Goal: Answer question/provide support: Answer question/provide support

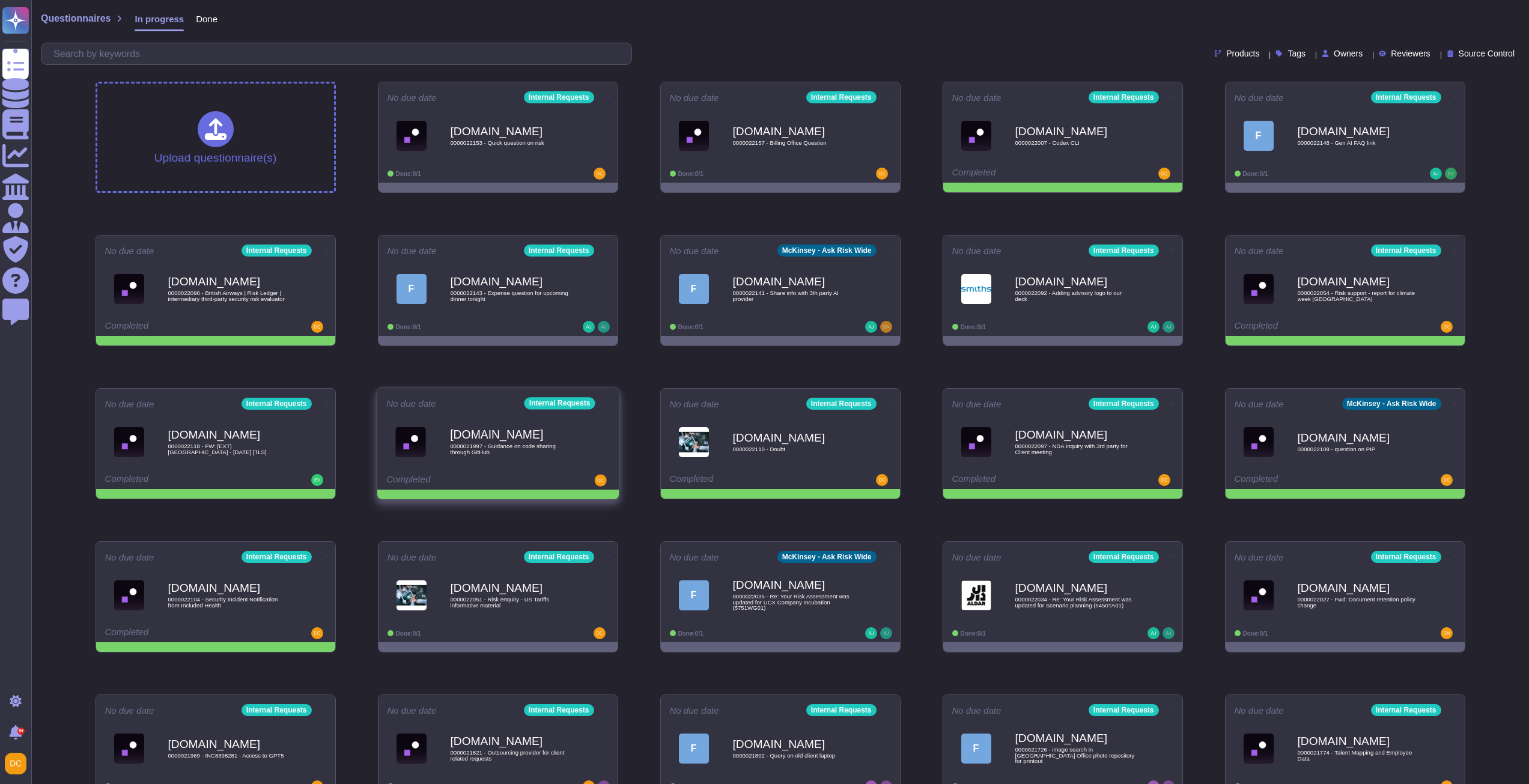
click at [607, 97] on icon at bounding box center [608, 97] width 2 height 1
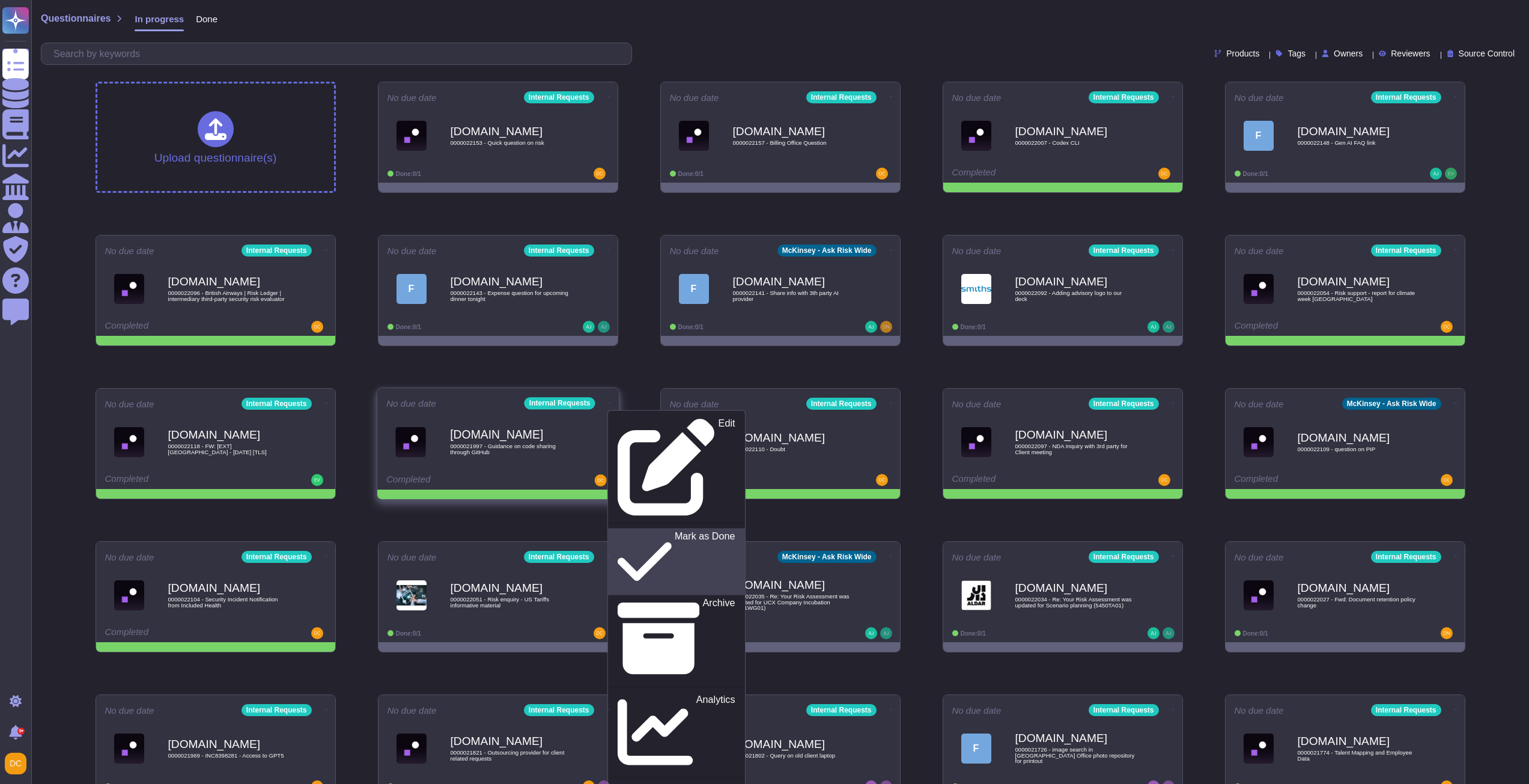
click at [674, 531] on p "Mark as Done" at bounding box center [704, 561] width 61 height 61
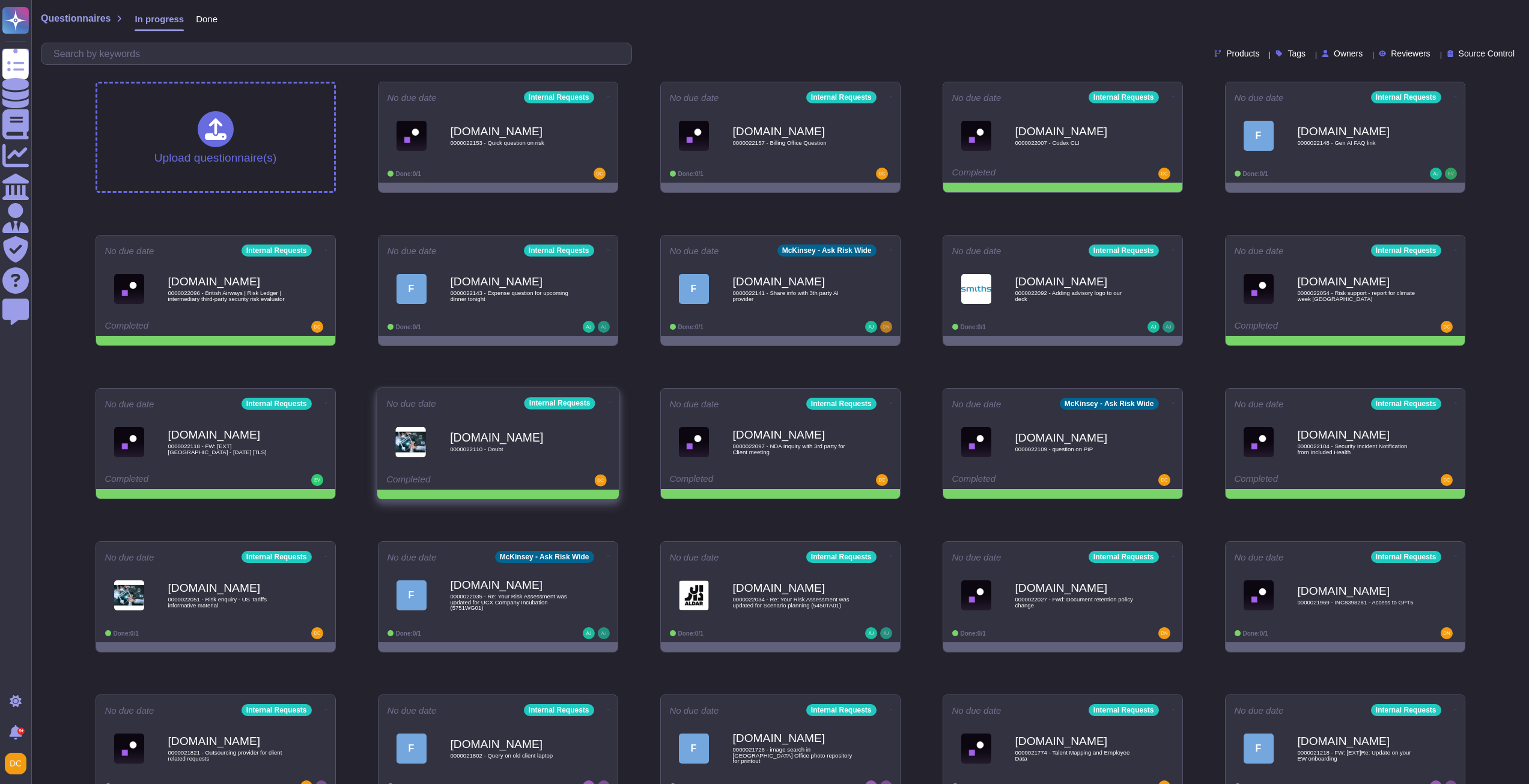
click at [607, 98] on icon at bounding box center [608, 97] width 2 height 3
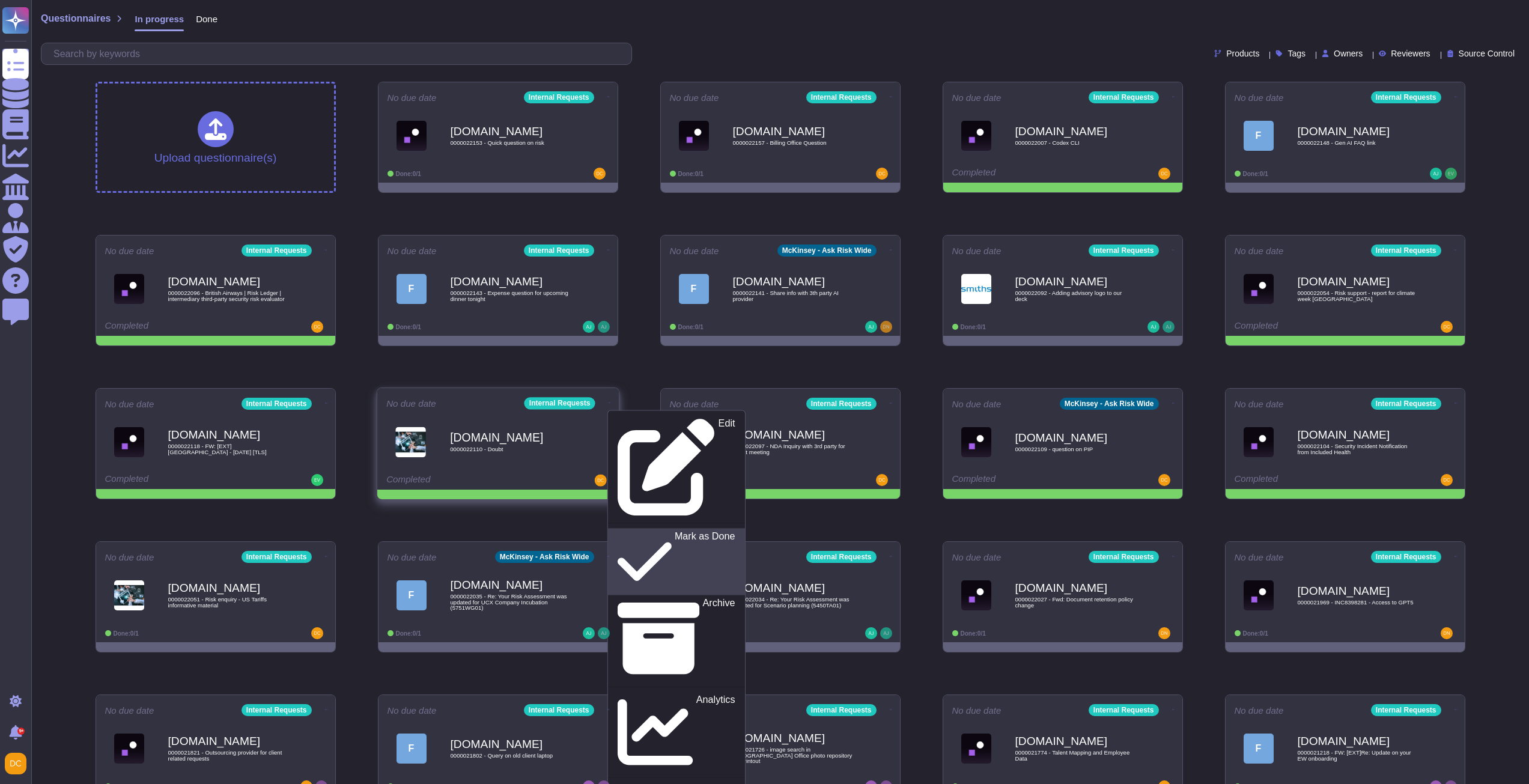
click at [674, 531] on p "Mark as Done" at bounding box center [704, 561] width 61 height 61
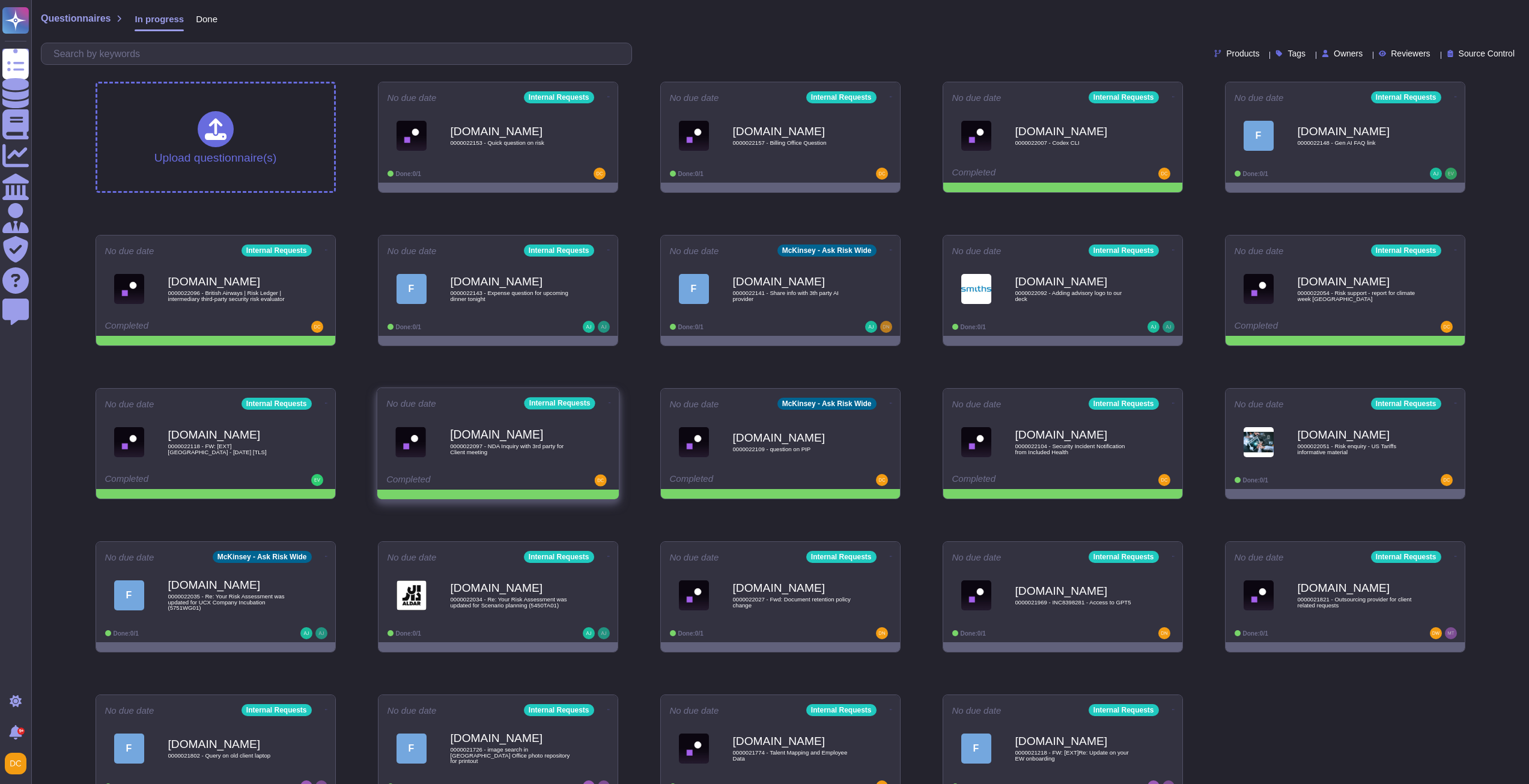
click at [607, 97] on icon at bounding box center [608, 97] width 2 height 1
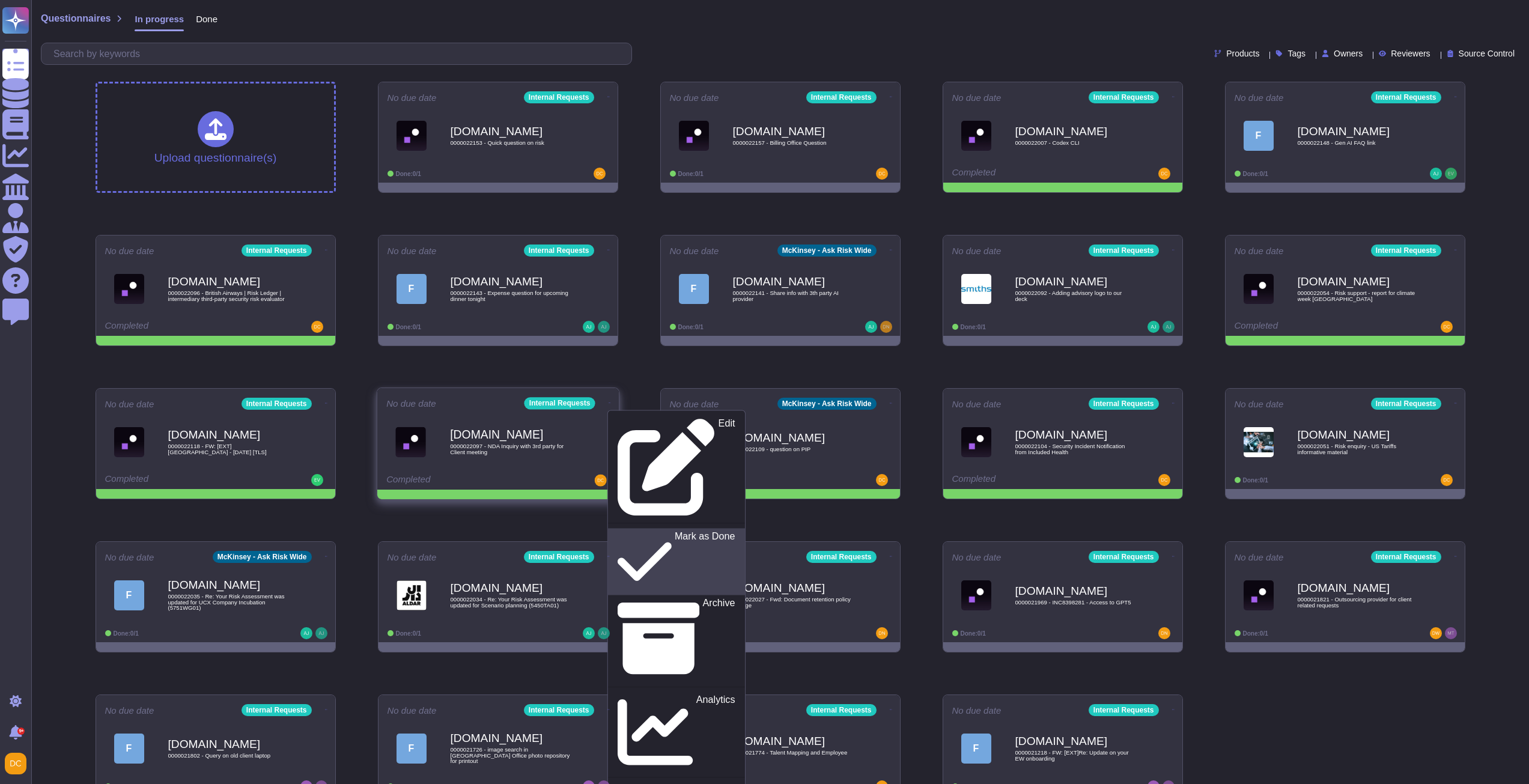
click at [631, 528] on link "Mark as Done" at bounding box center [676, 561] width 137 height 67
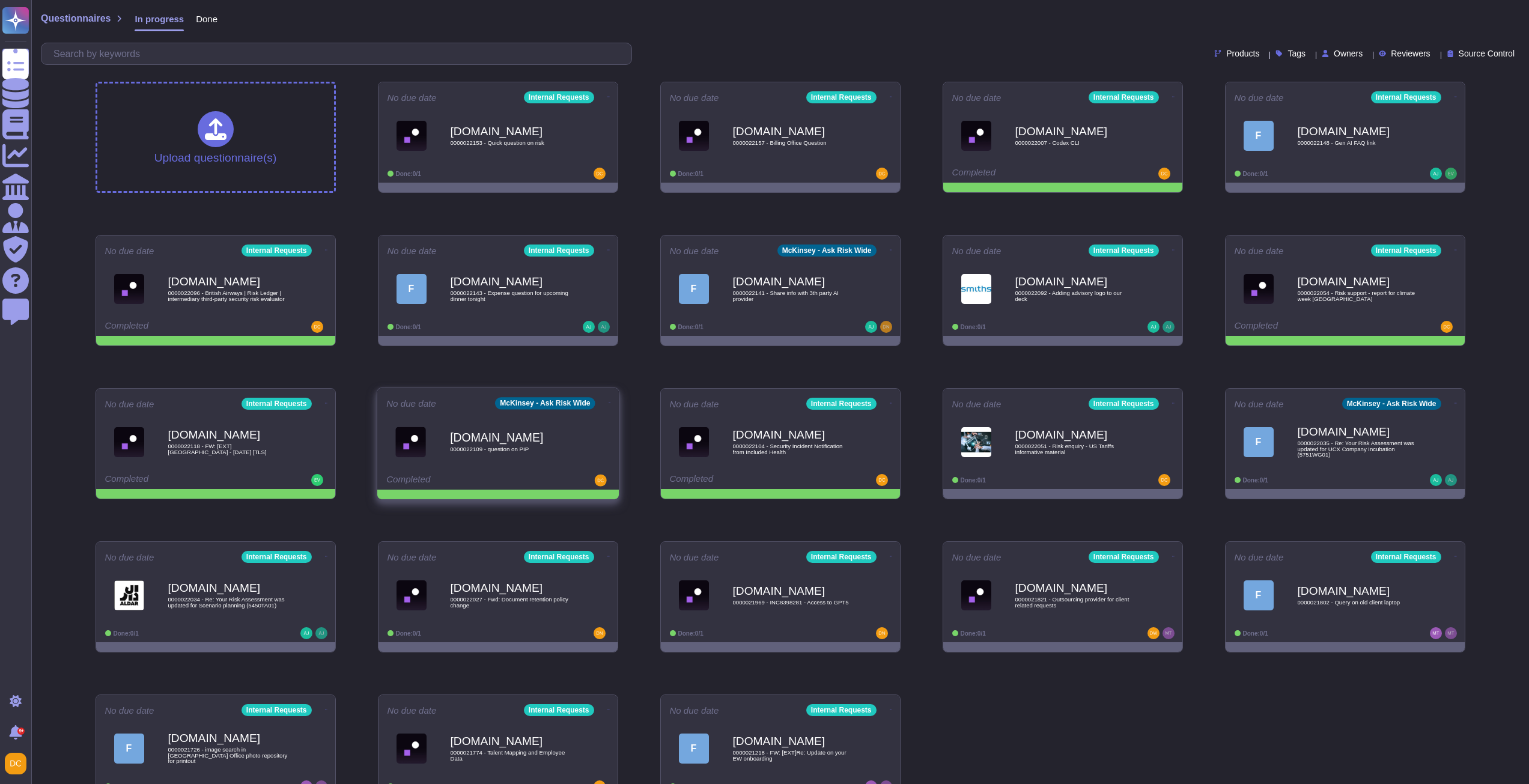
click at [607, 98] on icon at bounding box center [608, 97] width 2 height 3
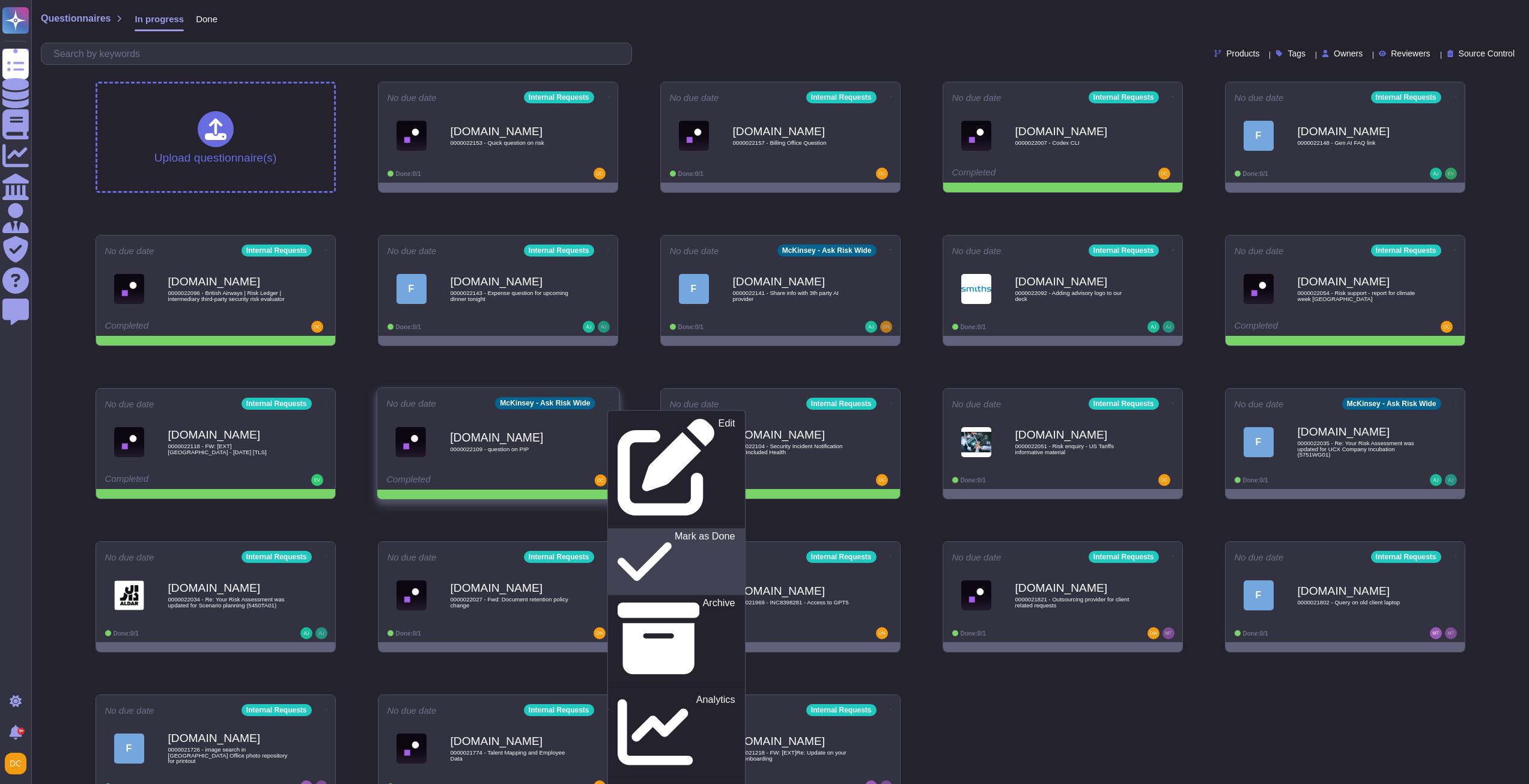
click at [674, 531] on p "Mark as Done" at bounding box center [704, 561] width 61 height 61
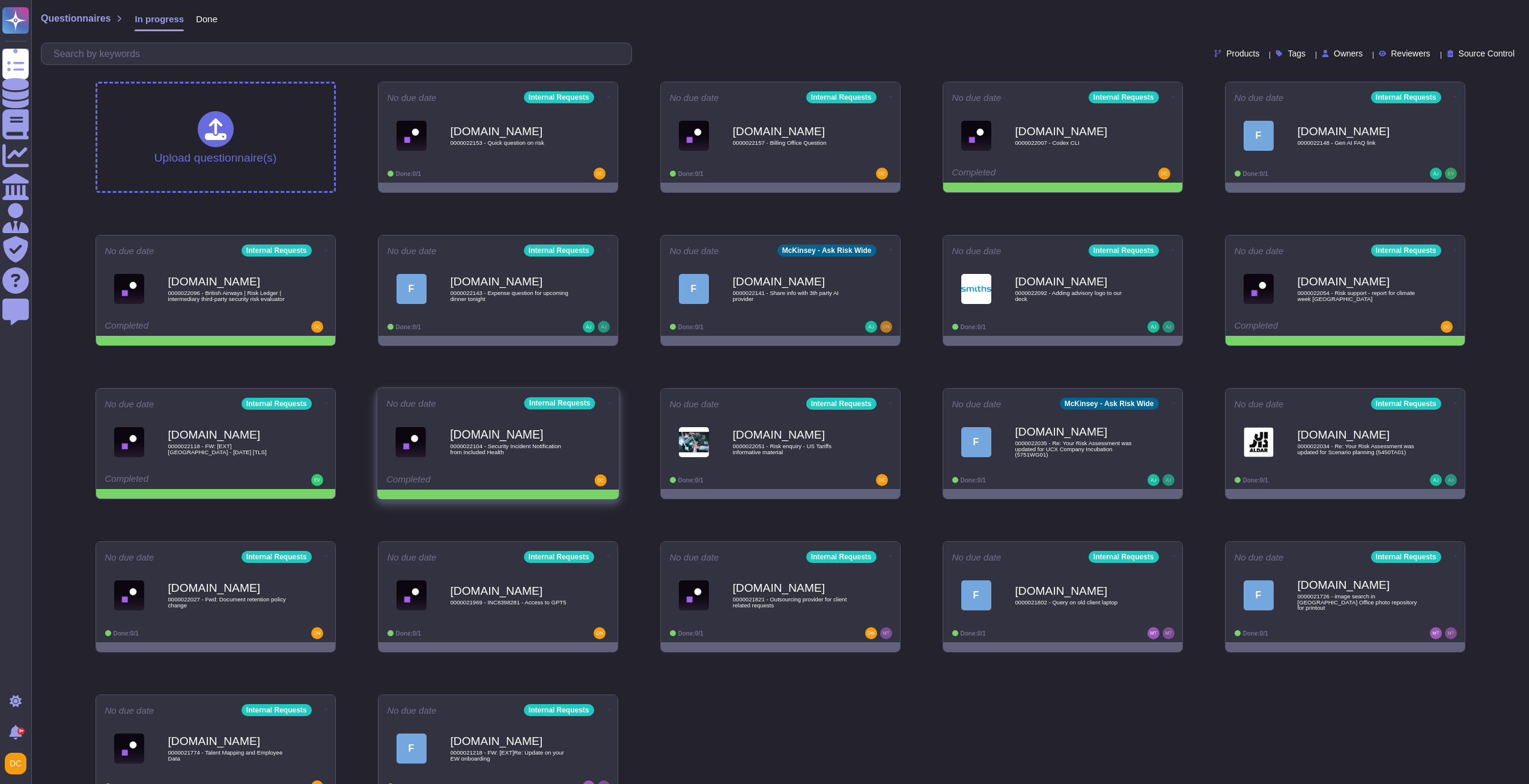
click at [607, 98] on icon at bounding box center [608, 97] width 2 height 3
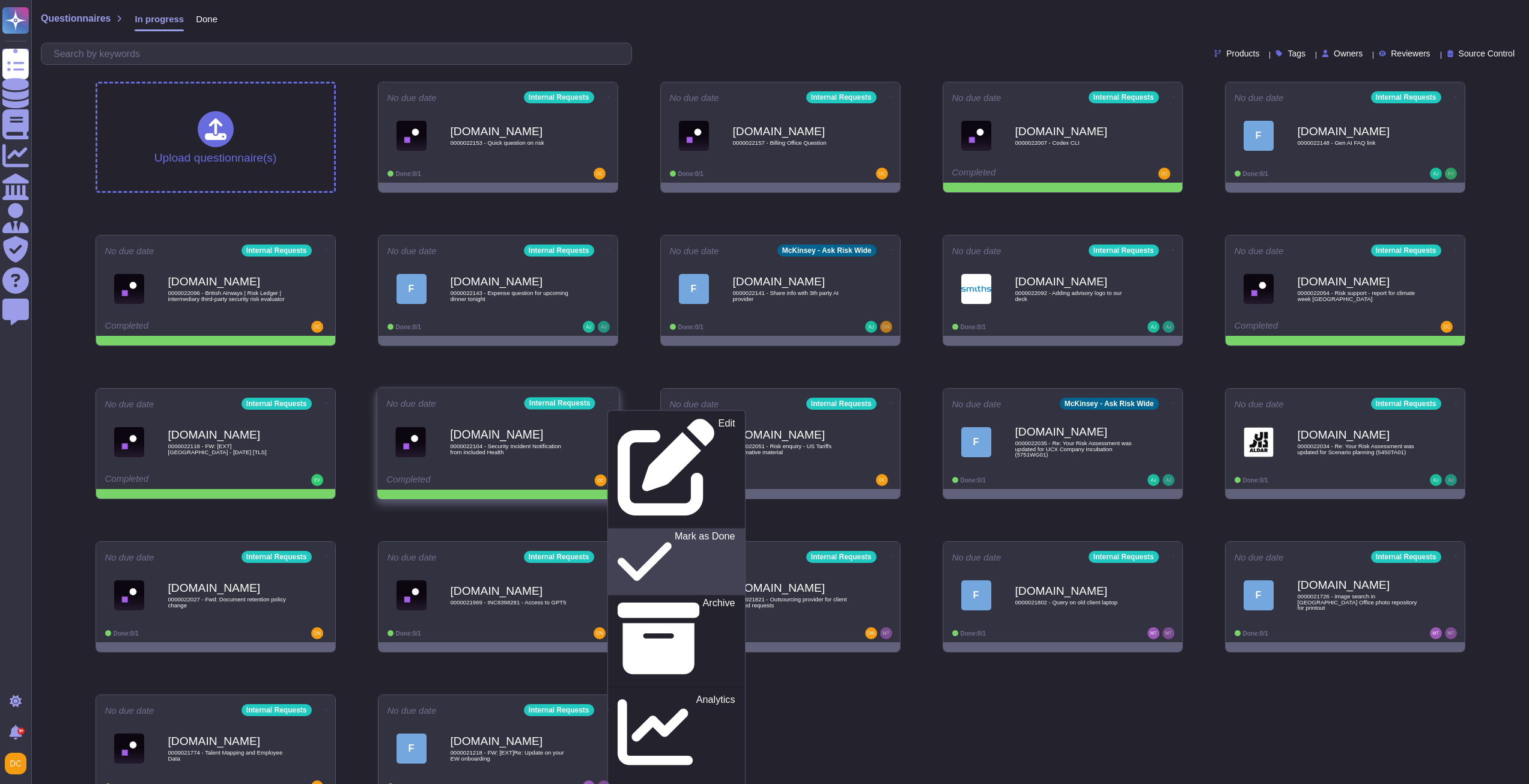
click at [674, 531] on p "Mark as Done" at bounding box center [704, 561] width 61 height 61
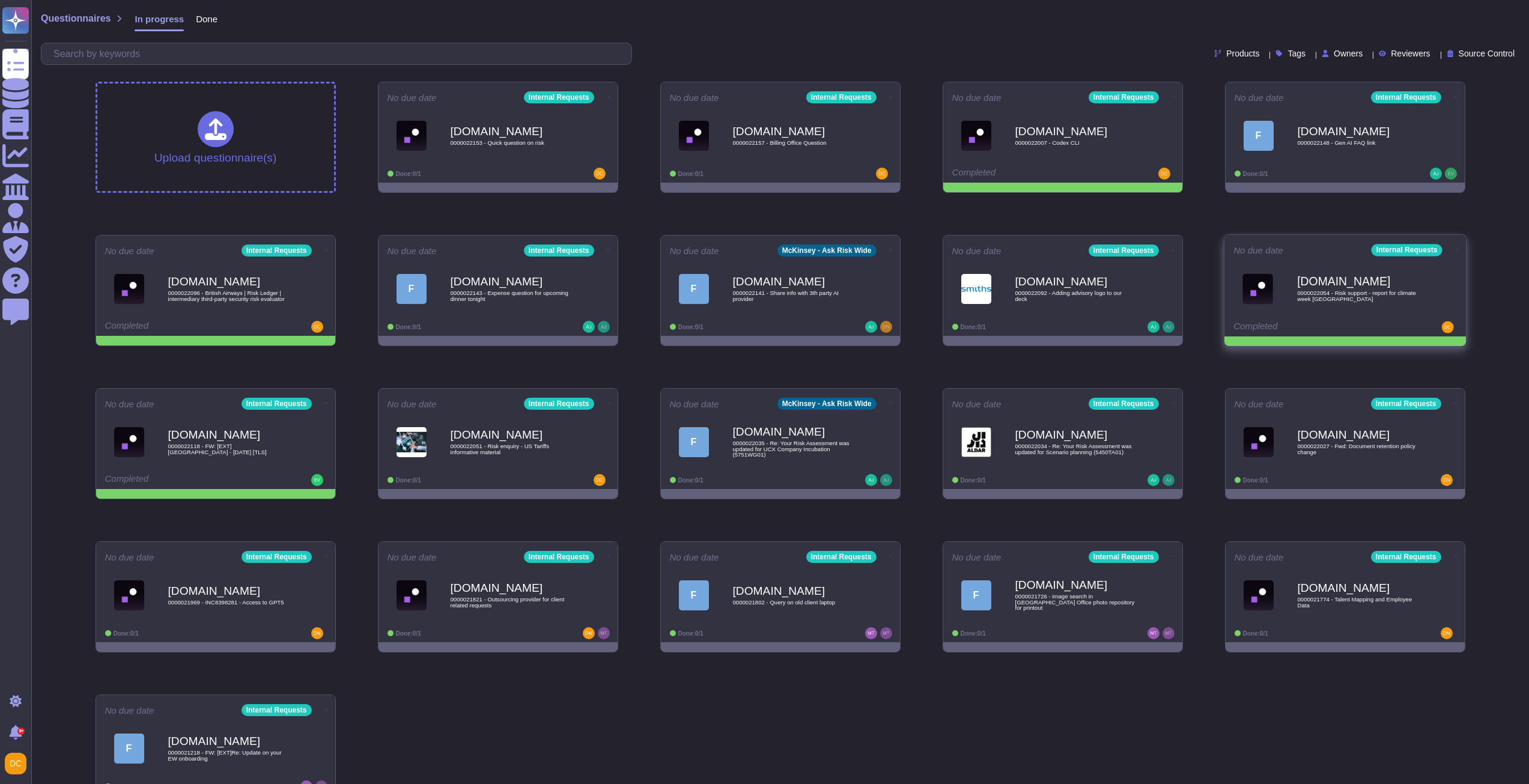
click at [610, 98] on icon at bounding box center [608, 97] width 2 height 3
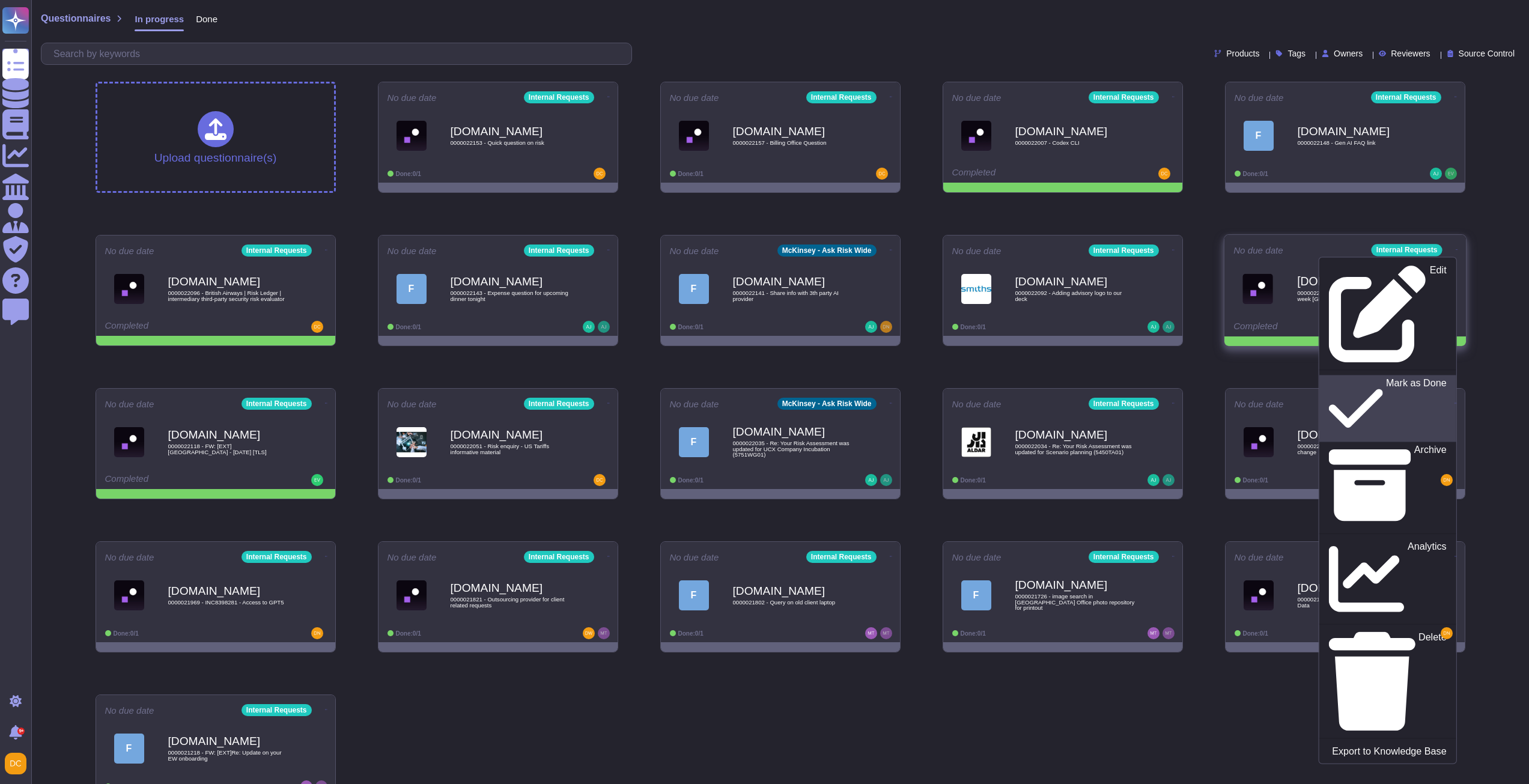
click at [1400, 377] on div "Mark as Done" at bounding box center [1388, 408] width 117 height 62
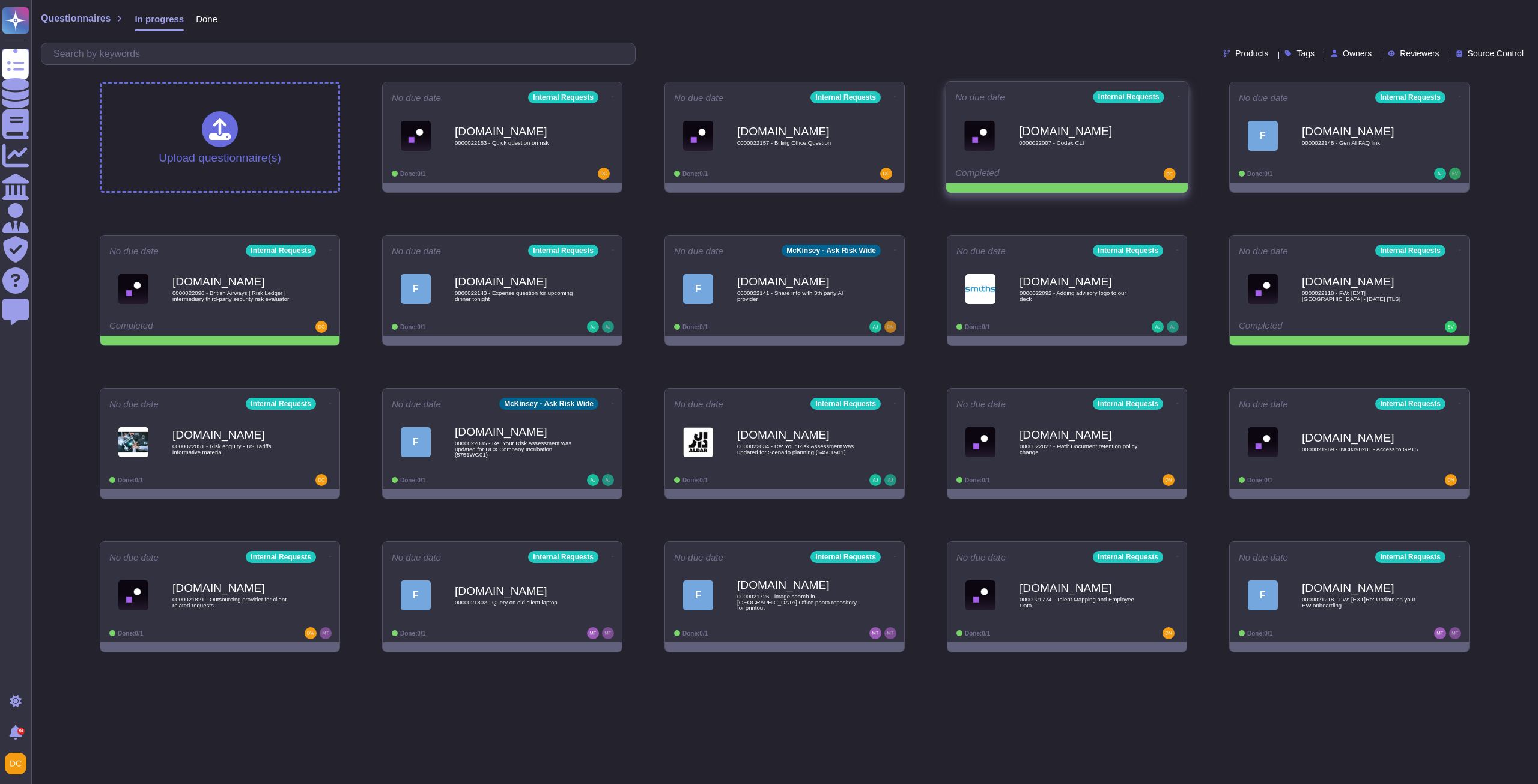
click at [614, 97] on icon at bounding box center [612, 97] width 2 height 1
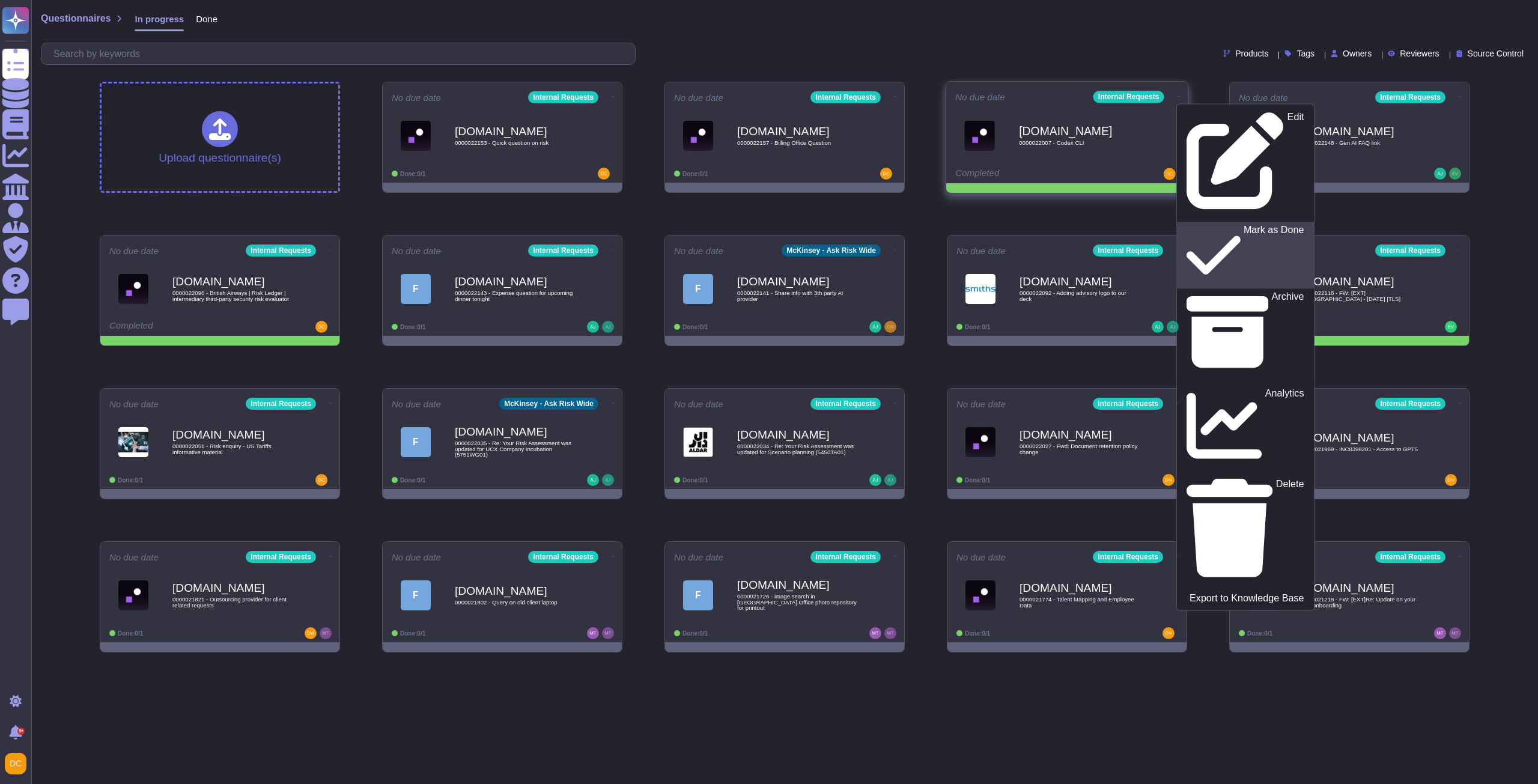
click at [1243, 225] on p "Mark as Done" at bounding box center [1273, 256] width 61 height 61
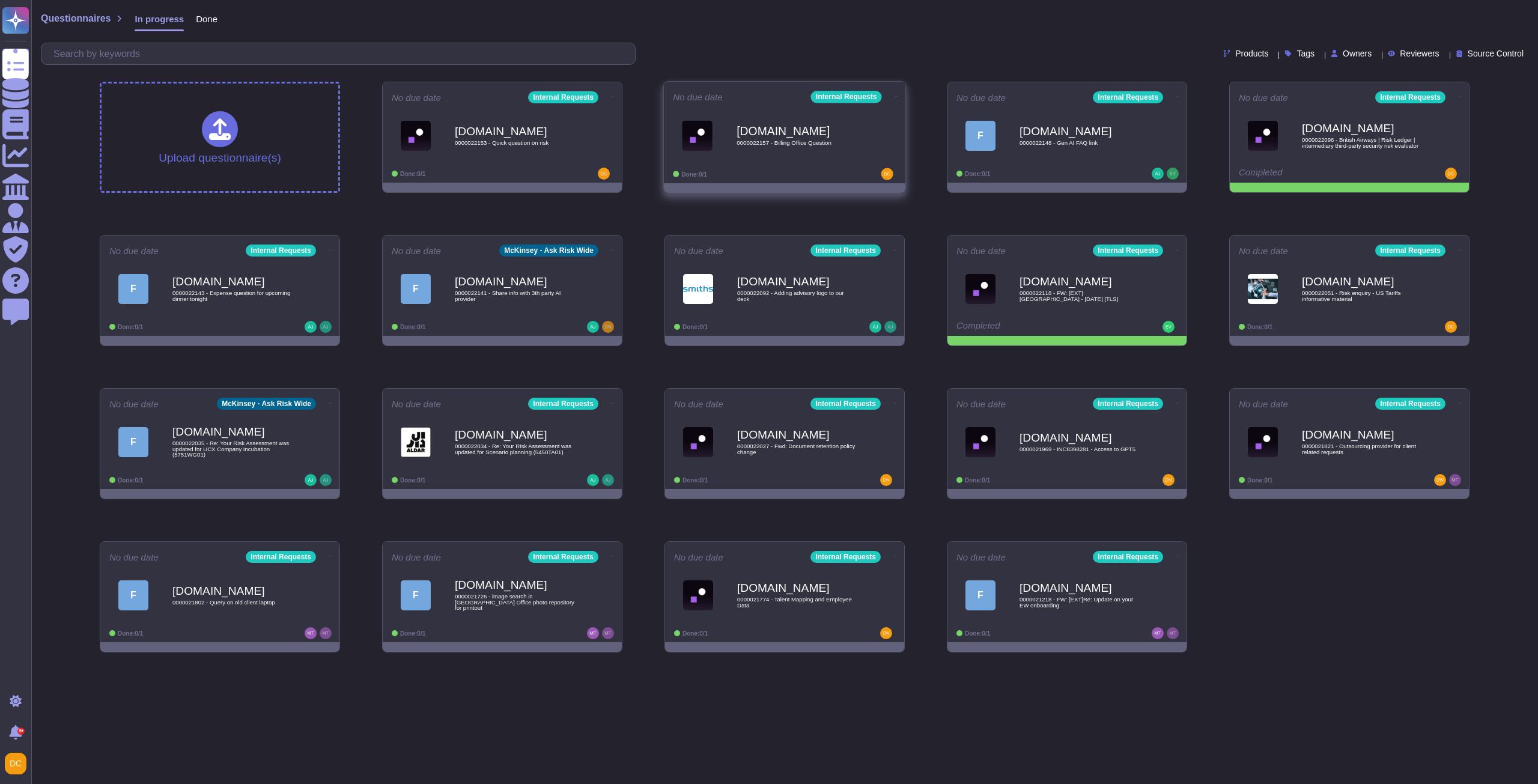
click at [799, 134] on b "[DOMAIN_NAME]" at bounding box center [797, 130] width 121 height 11
click at [532, 143] on span "0000022153 - Quick question on risk" at bounding box center [515, 143] width 121 height 6
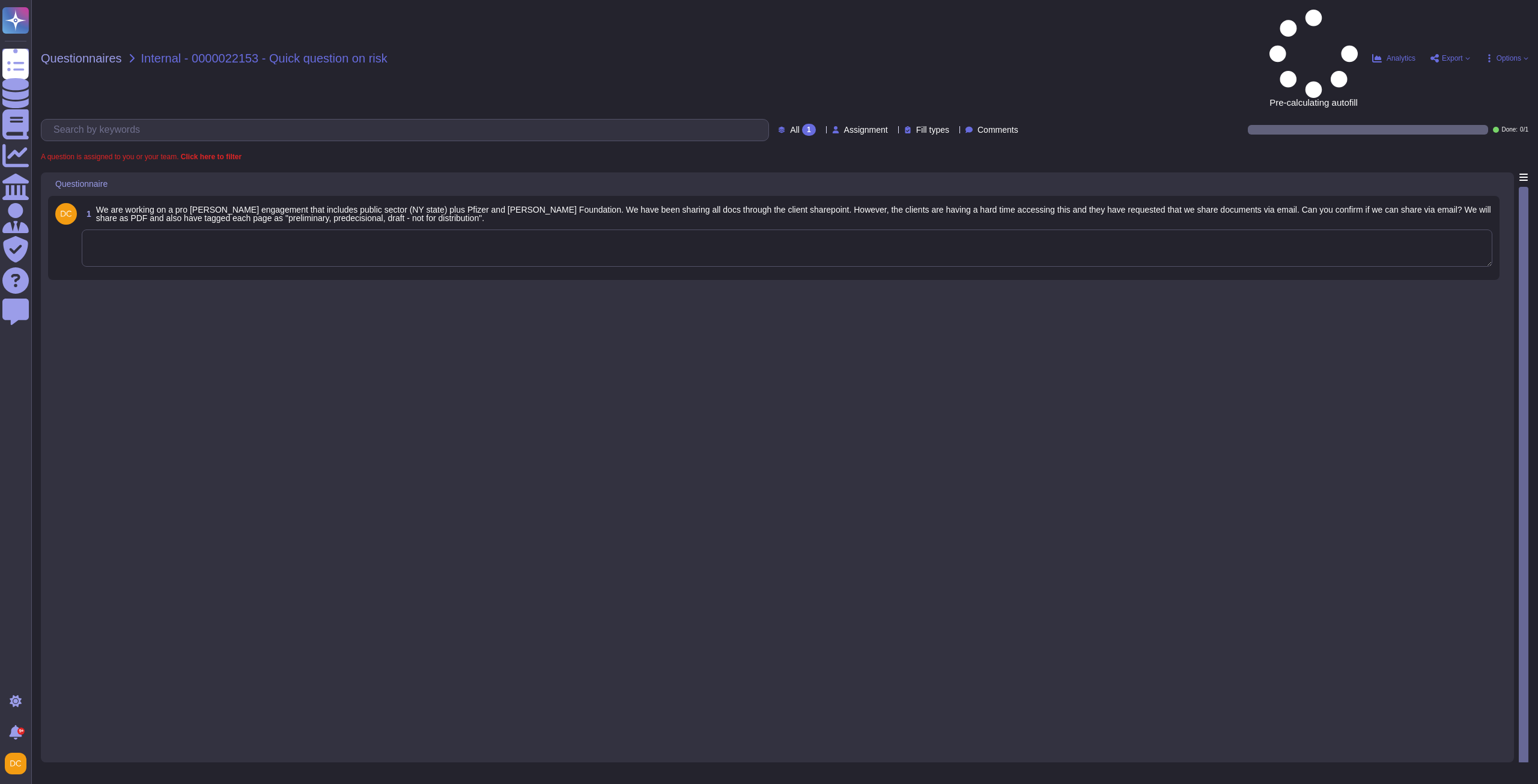
click at [194, 229] on textarea at bounding box center [786, 247] width 1411 height 37
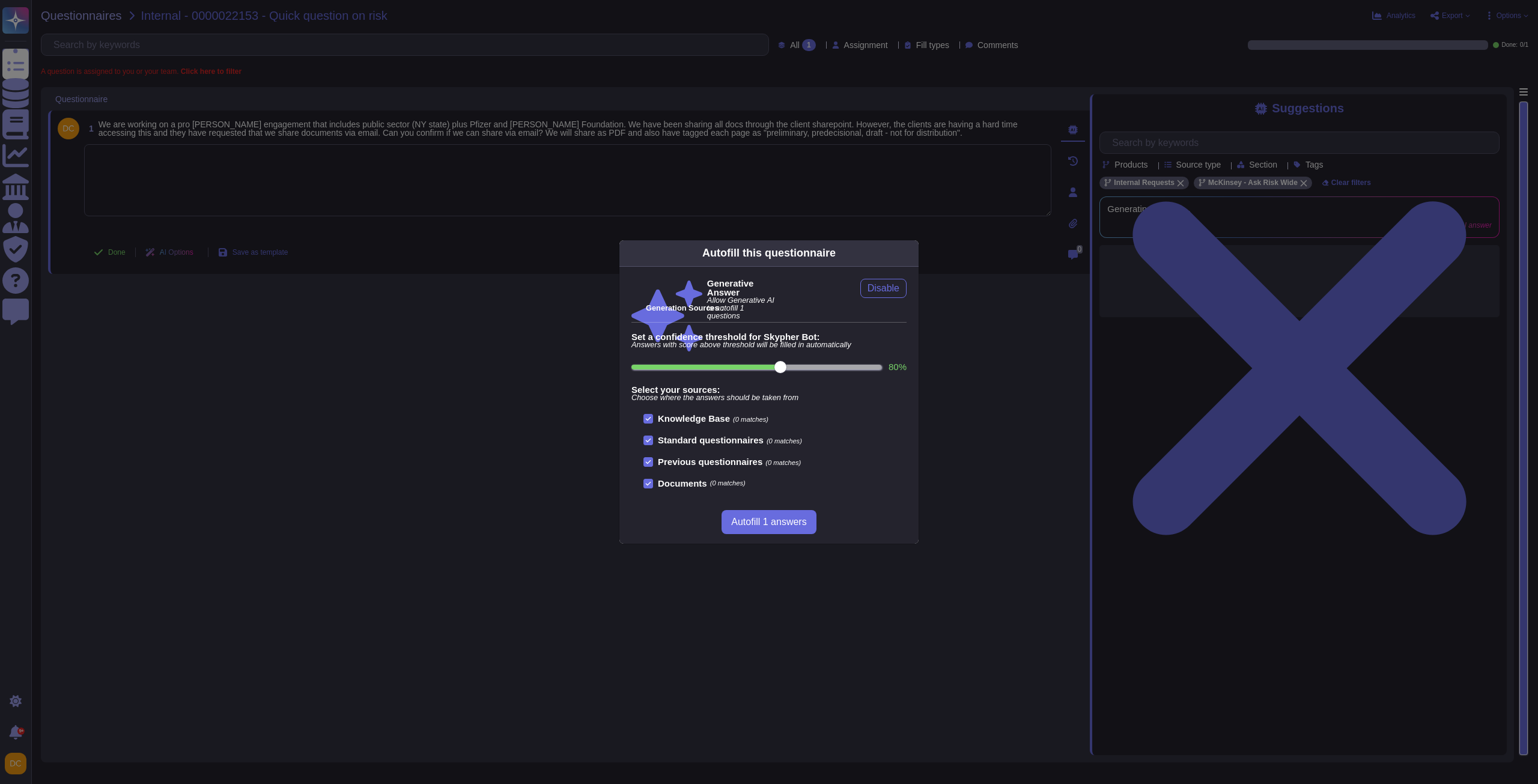
click at [891, 251] on div "Autofill this questionnaire" at bounding box center [769, 253] width 300 height 26
click at [896, 249] on div "Autofill this questionnaire" at bounding box center [769, 253] width 300 height 26
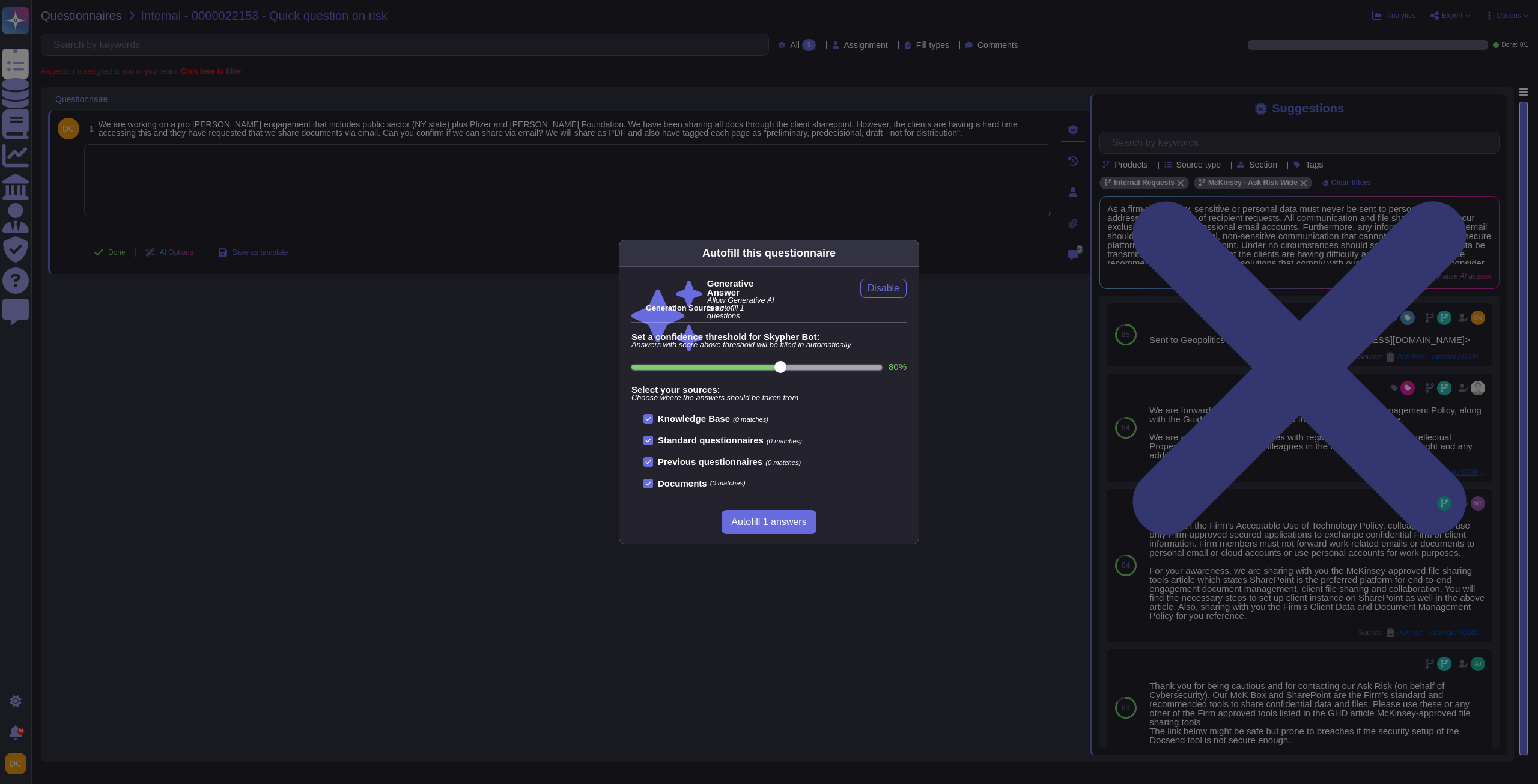
click at [899, 251] on div "Autofill this questionnaire" at bounding box center [769, 253] width 300 height 26
click at [931, 311] on icon at bounding box center [1027, 407] width 192 height 192
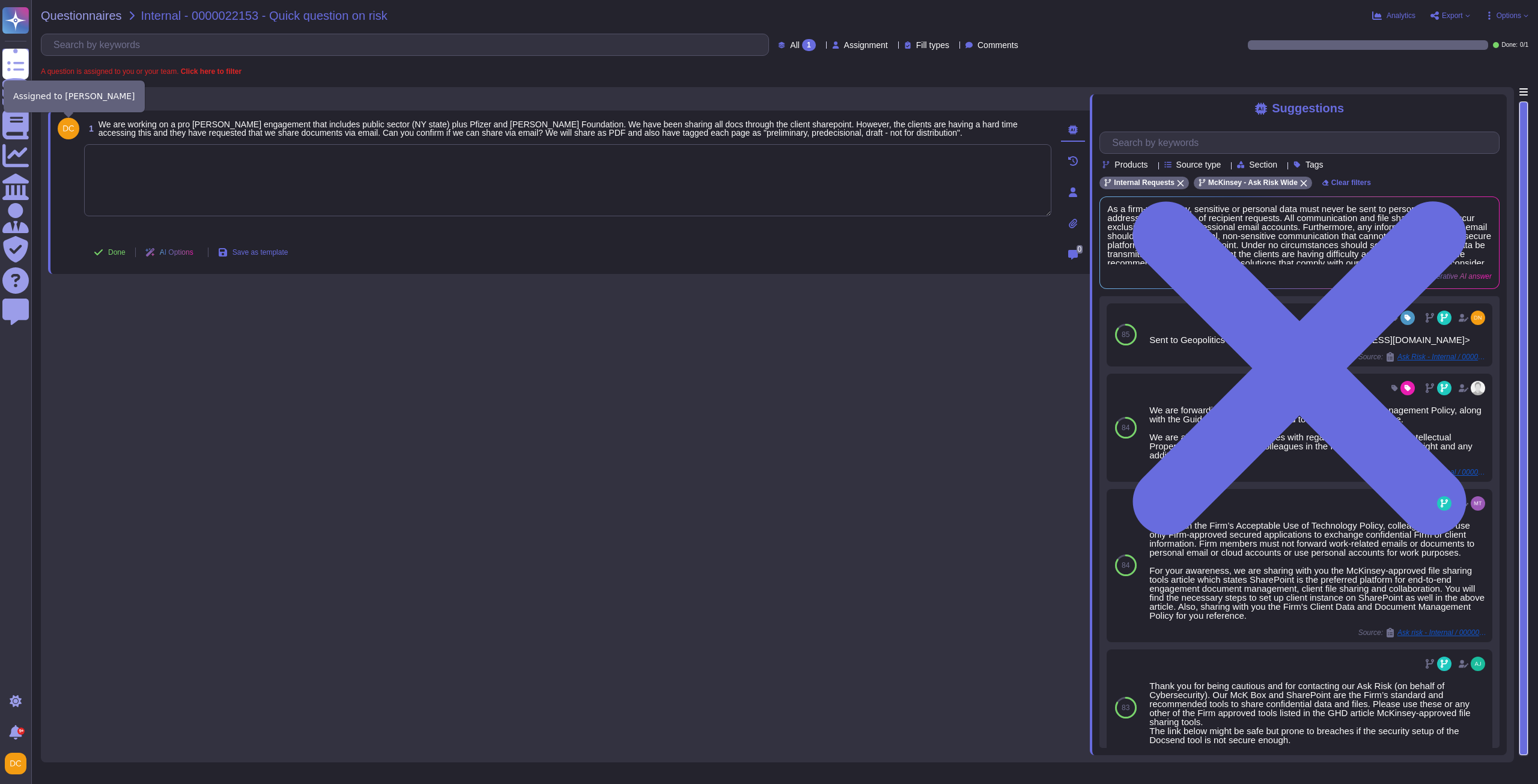
click at [61, 134] on img at bounding box center [68, 128] width 22 height 22
click at [186, 180] on textarea at bounding box center [568, 180] width 968 height 72
click at [474, 199] on textarea at bounding box center [568, 180] width 968 height 72
paste textarea "For your awareness, I am sharing with you our Firm’s McKinsey-approved file sha…"
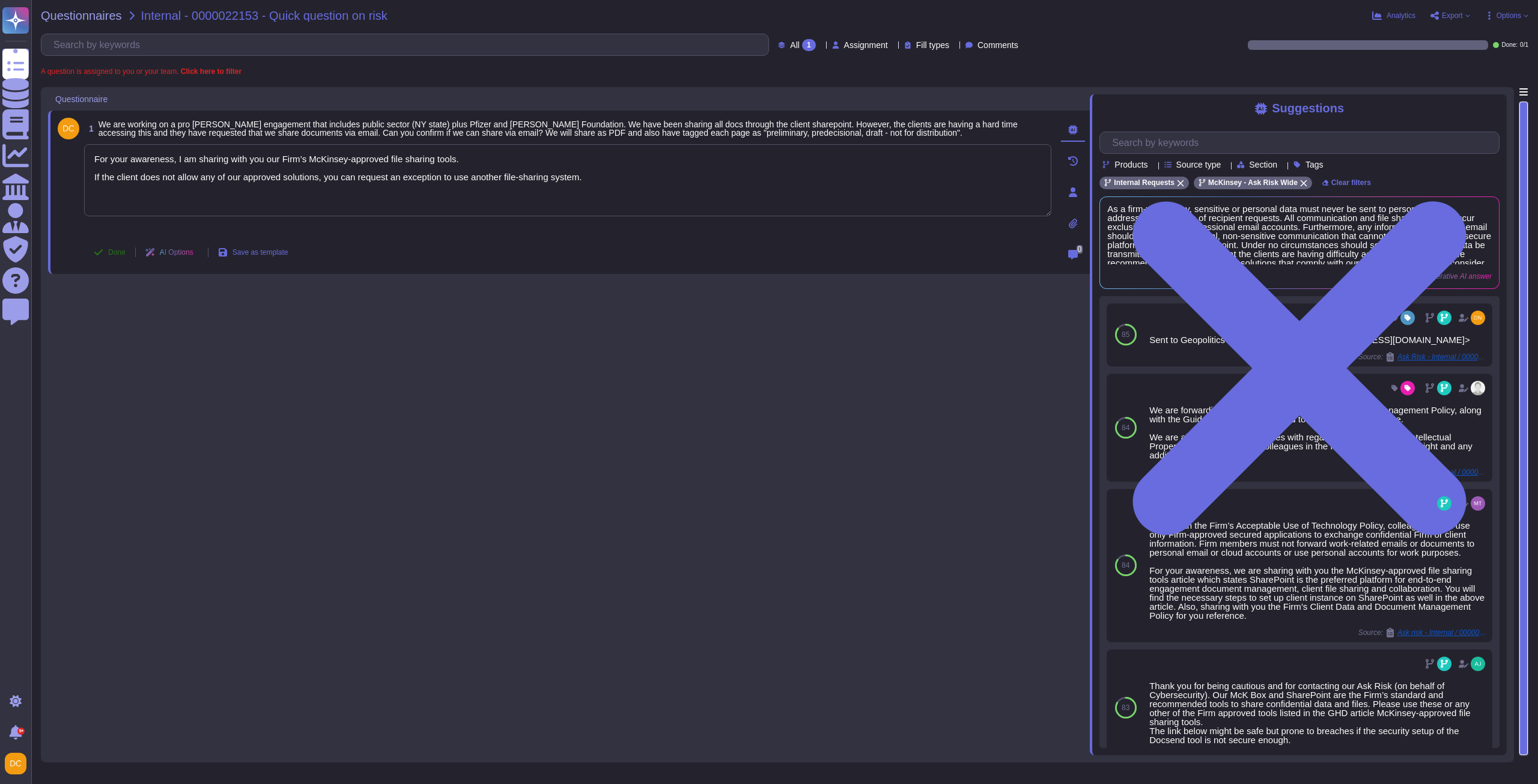
type textarea "For your awareness, I am sharing with you our Firm’s McKinsey-approved file sha…"
click at [116, 251] on span "Done" at bounding box center [116, 252] width 17 height 7
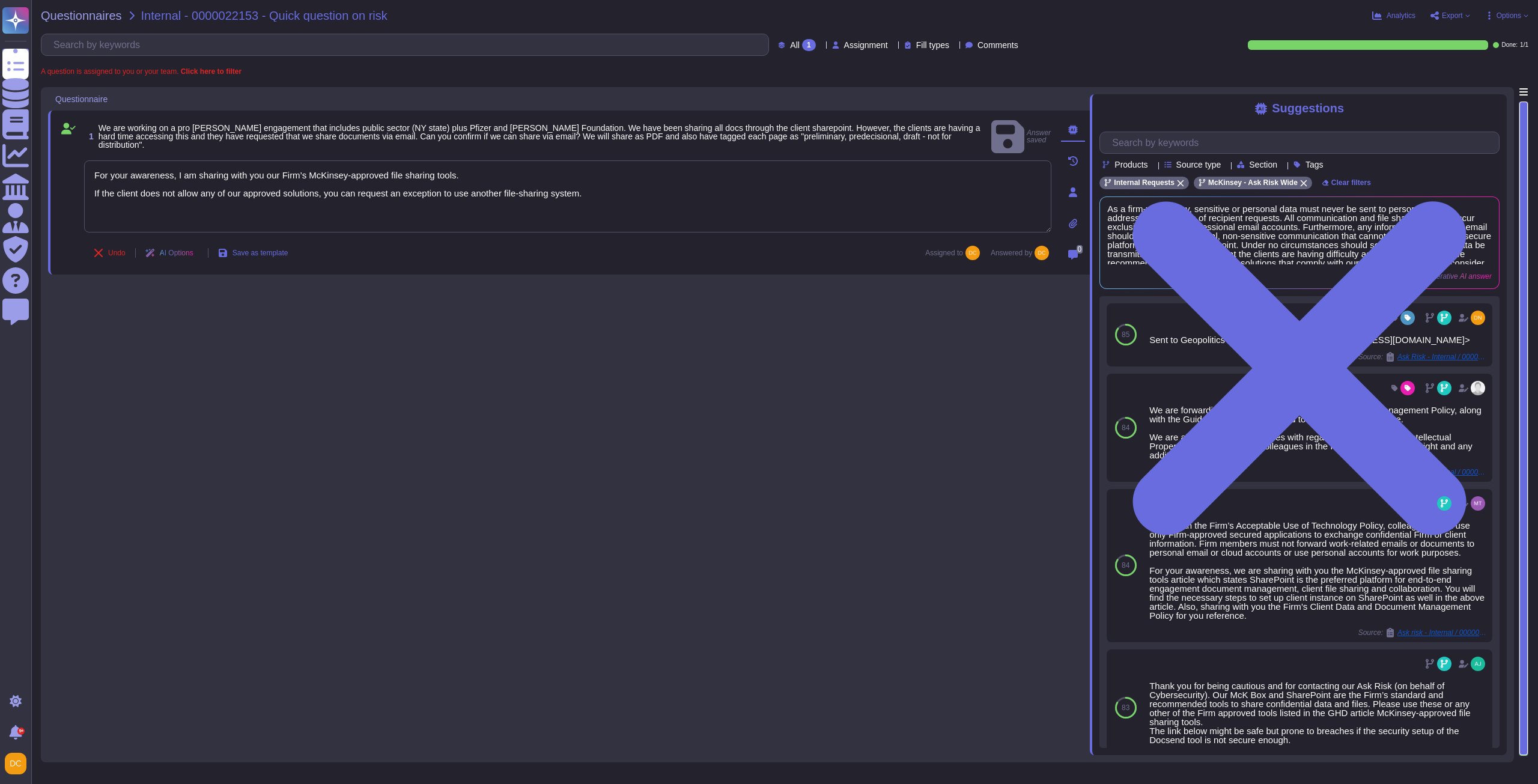
click at [417, 356] on div "1 We are working on a pro [PERSON_NAME] engagement that includes public sector …" at bounding box center [569, 421] width 1042 height 668
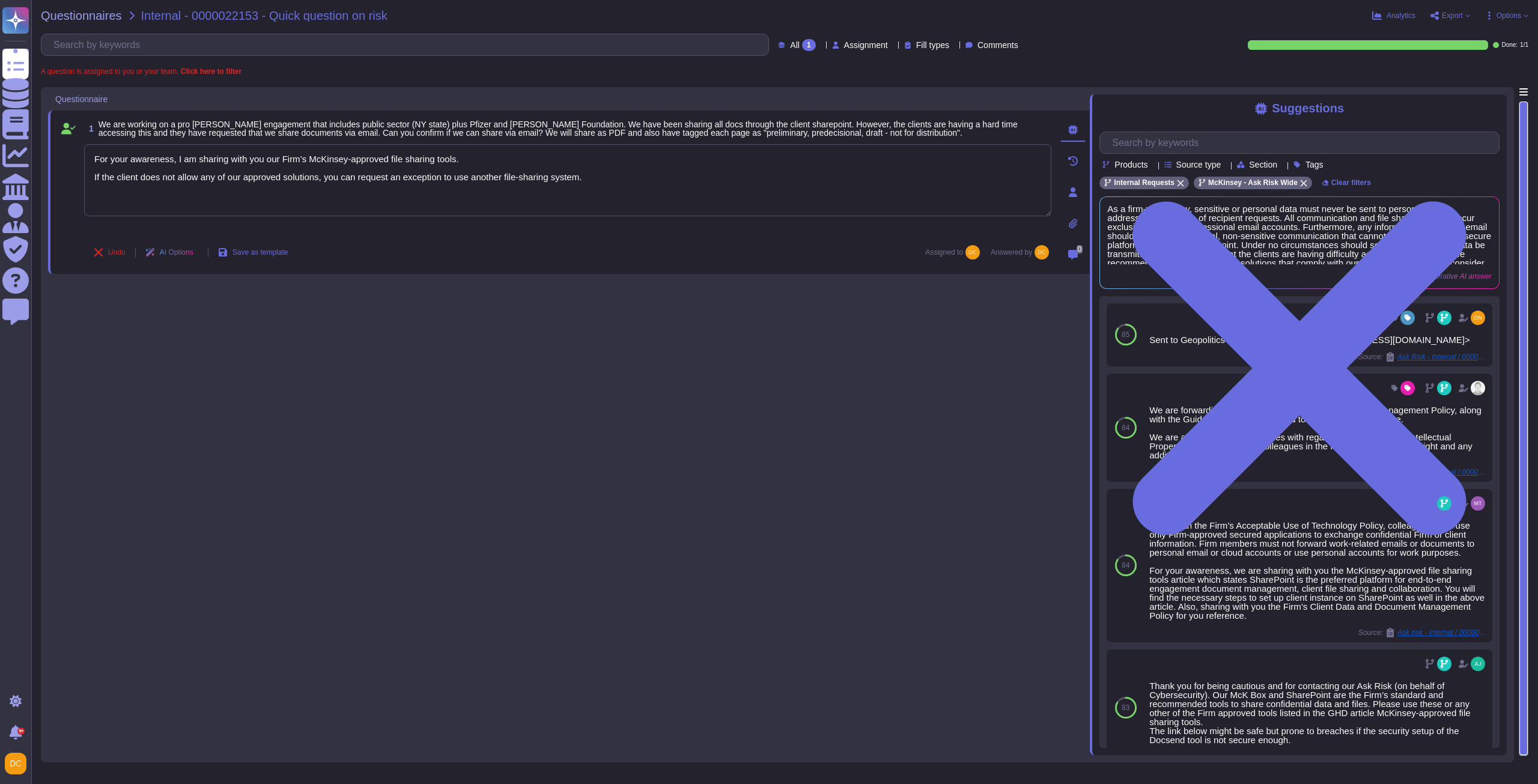
click at [308, 319] on div "1 We are working on a pro [PERSON_NAME] engagement that includes public sector …" at bounding box center [569, 421] width 1042 height 668
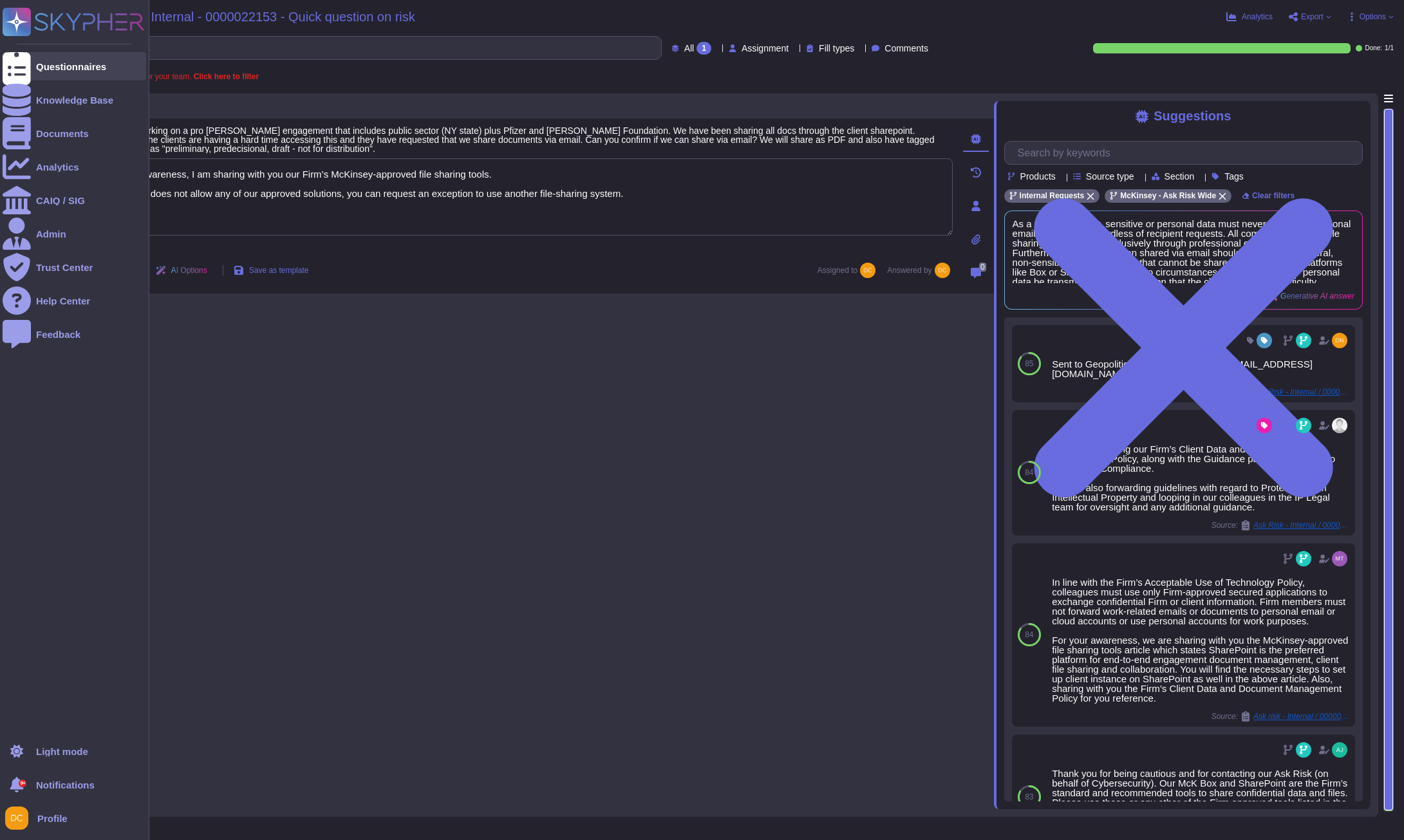
click at [33, 62] on div "Questionnaires" at bounding box center [74, 66] width 143 height 28
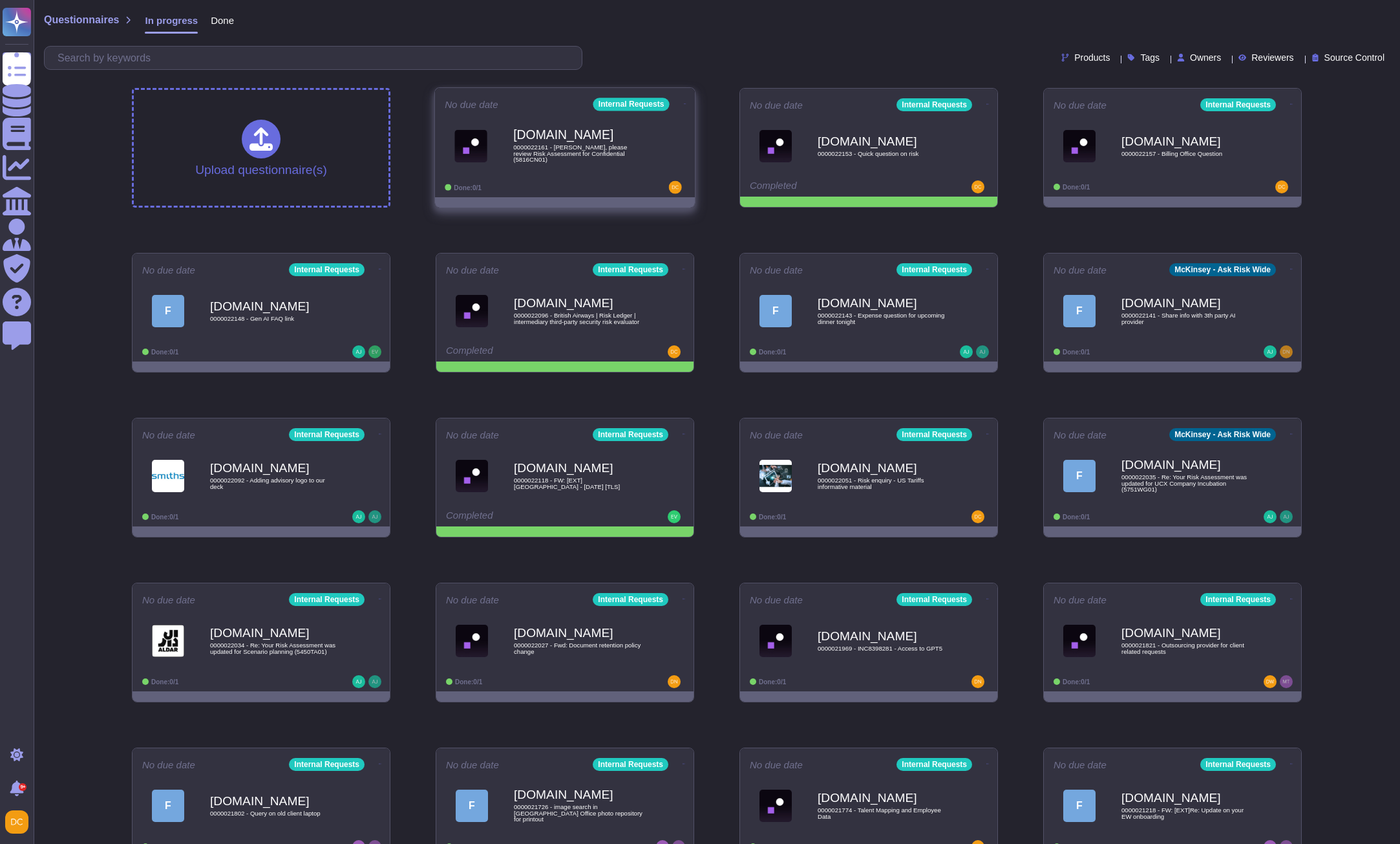
click at [527, 175] on div "[DOMAIN_NAME] 0000022161 - [PERSON_NAME], please review Risk Assessment for Con…" at bounding box center [564, 145] width 241 height 65
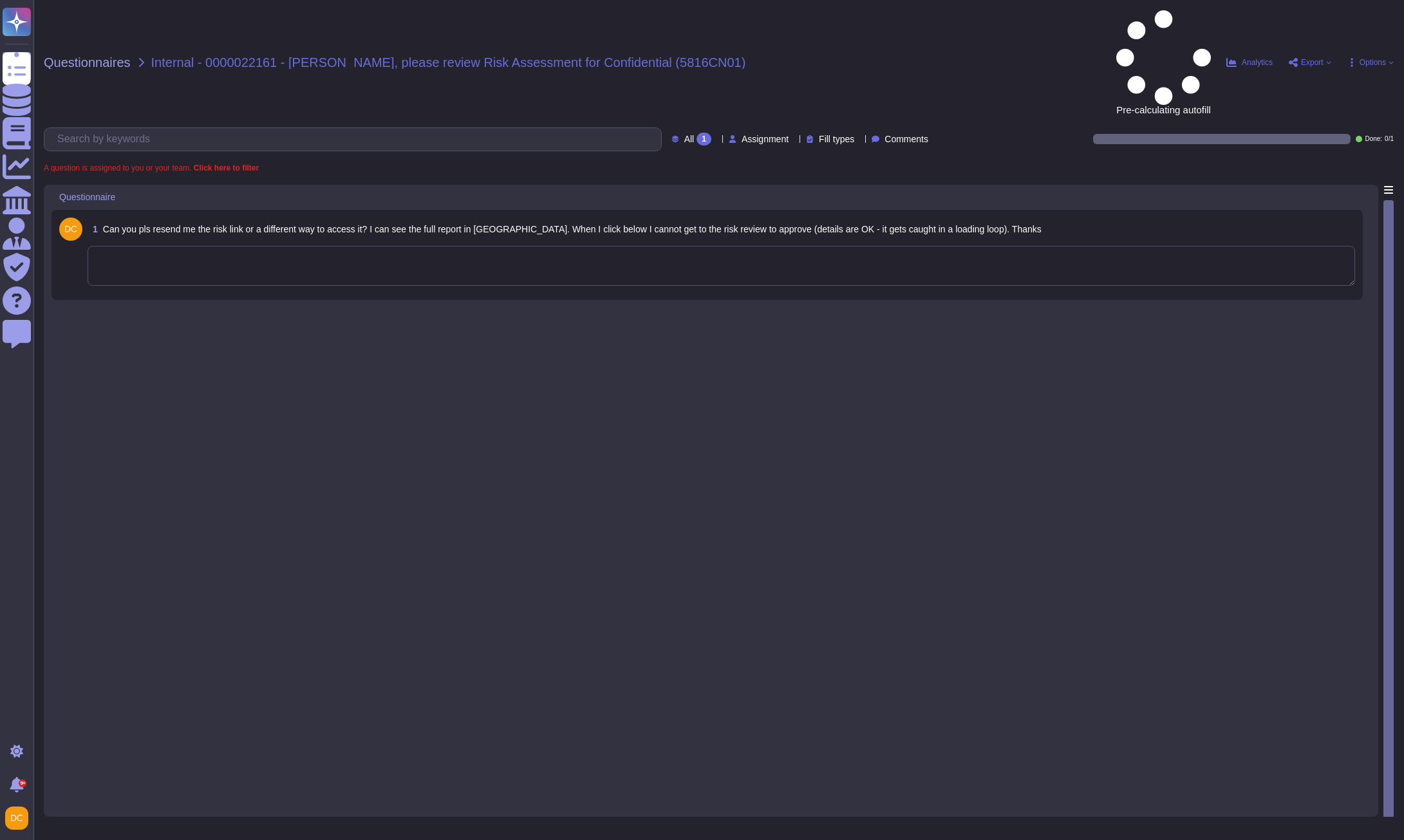
click at [159, 245] on textarea at bounding box center [721, 265] width 1267 height 40
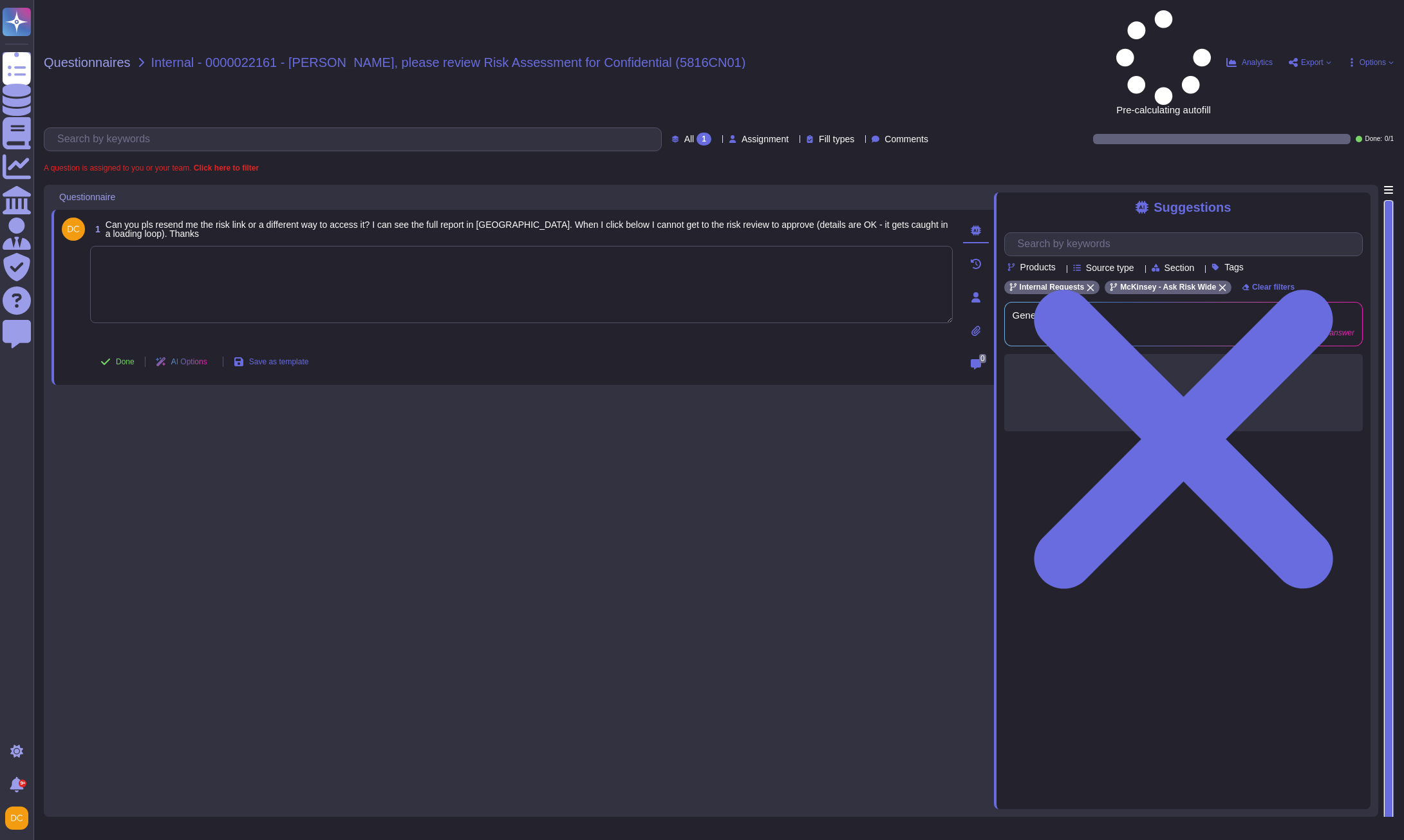
paste textarea "Thank you for reaching out to the Ask Risk team(Via Risk Helpdesk). If you’re c…"
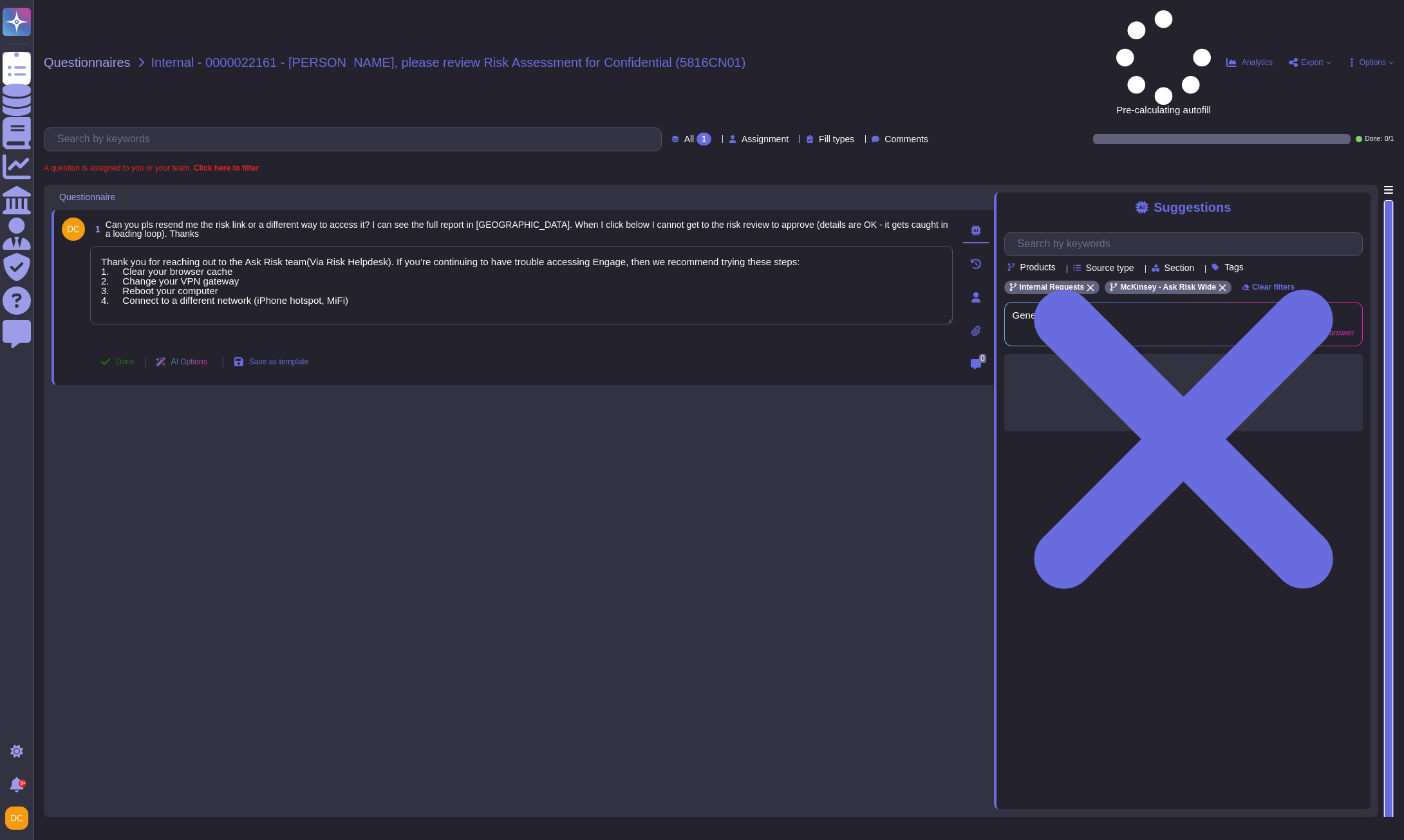
type textarea "Thank you for reaching out to the Ask Risk team(Via Risk Helpdesk). If you’re c…"
click at [124, 358] on span "Done" at bounding box center [125, 362] width 19 height 7
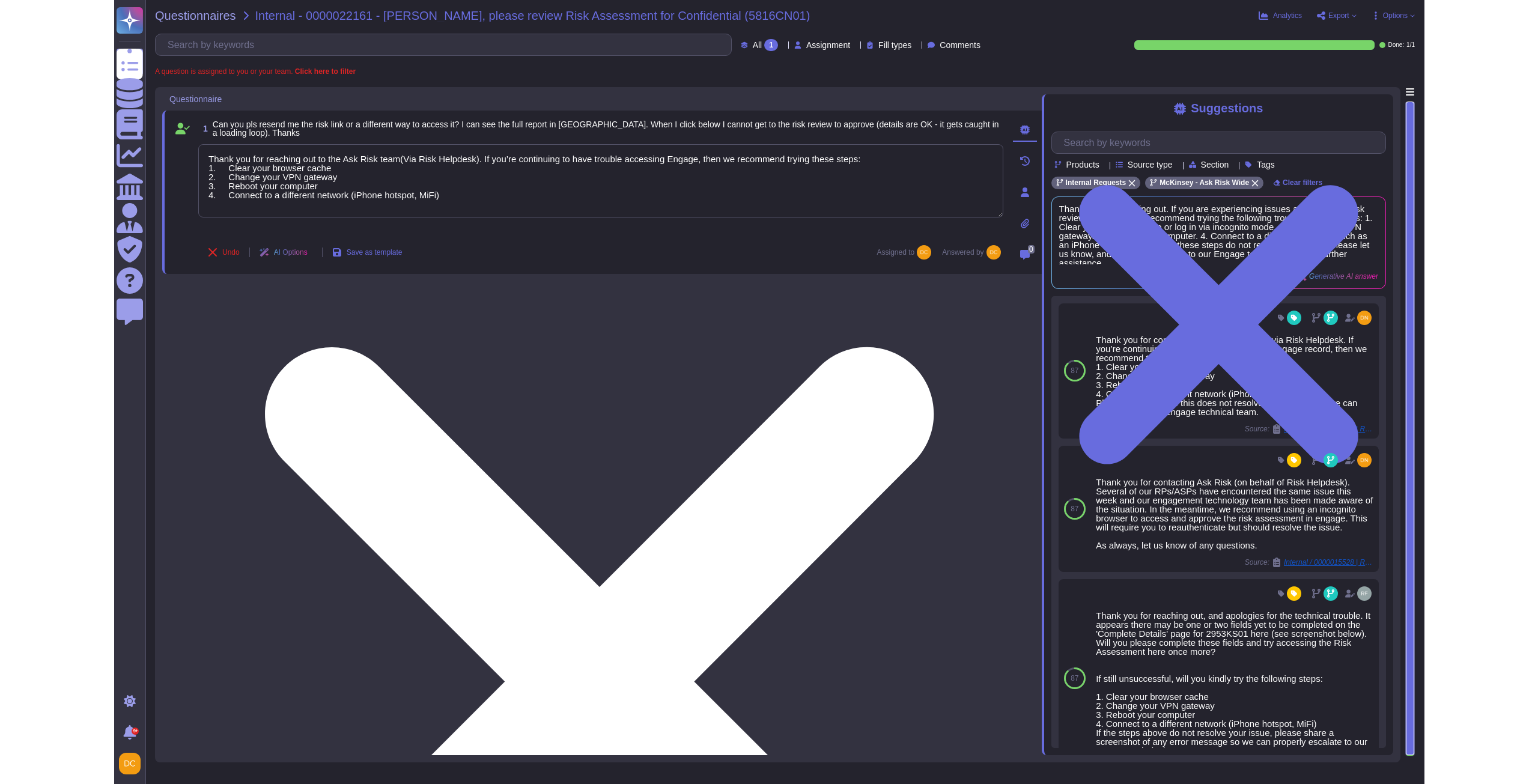
scroll to position [1, 0]
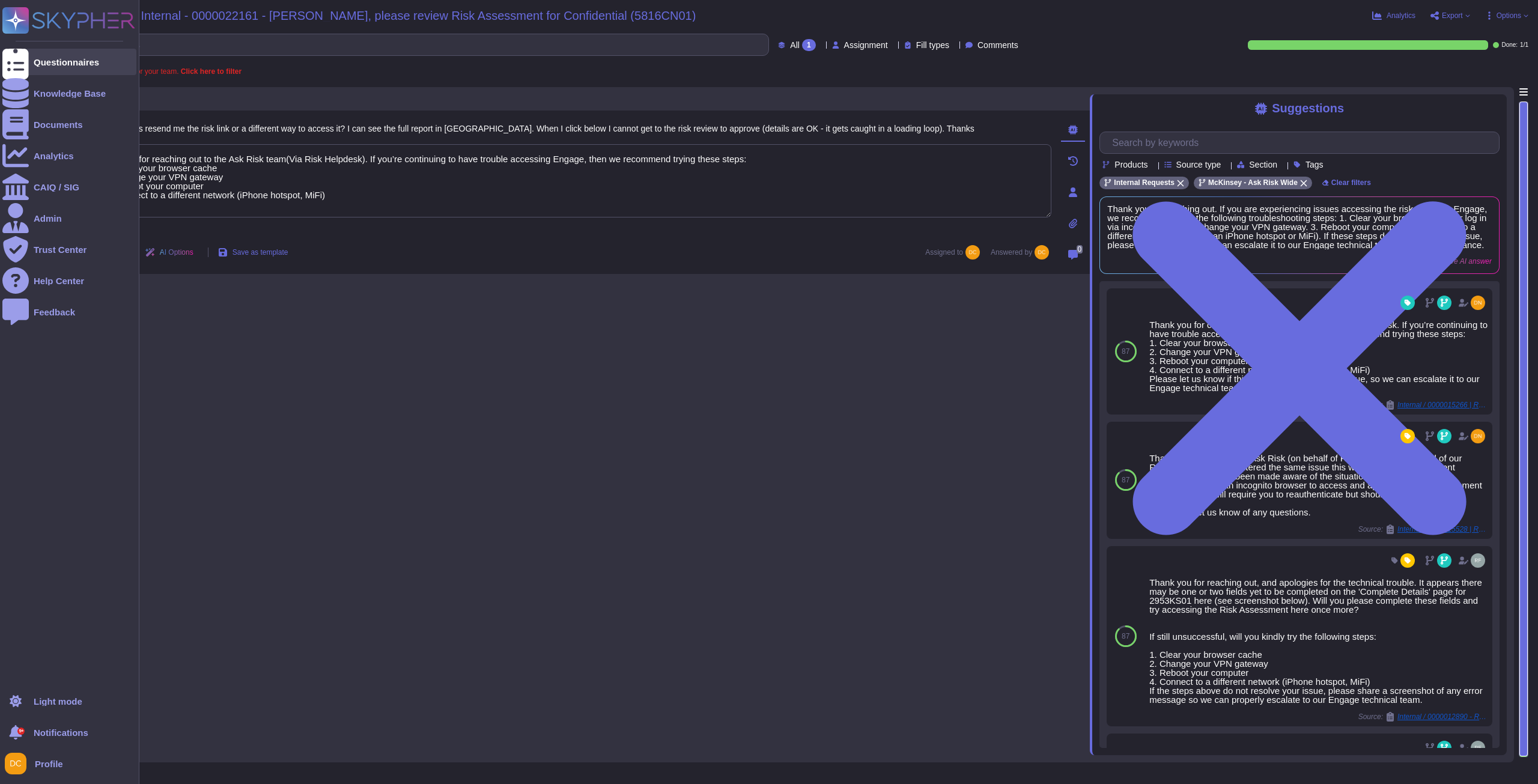
click at [29, 56] on div "Questionnaires" at bounding box center [69, 62] width 134 height 26
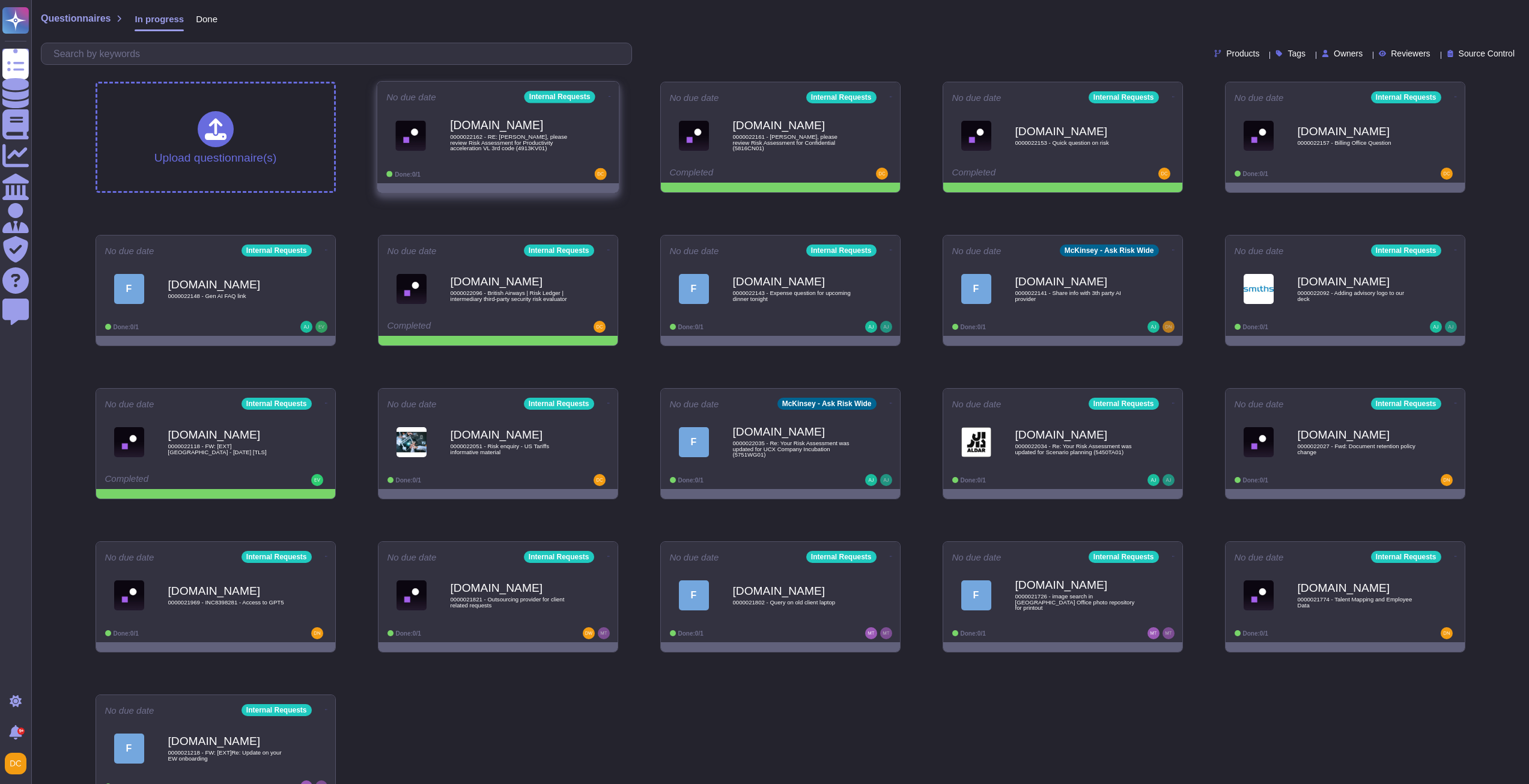
click at [472, 139] on span "0000022162 - RE: [PERSON_NAME], please review Risk Assessment for Productivity …" at bounding box center [511, 142] width 121 height 17
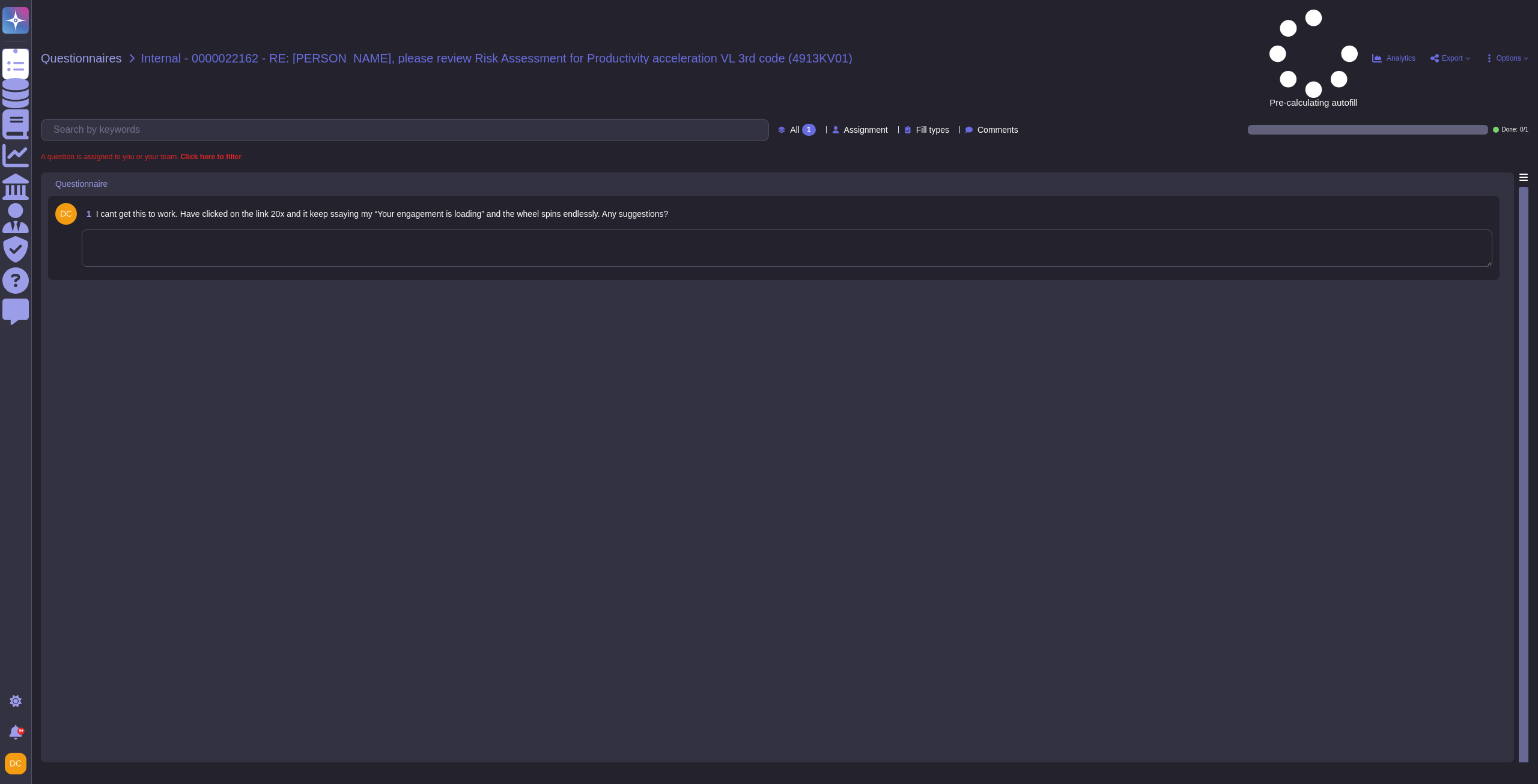
click at [303, 229] on textarea at bounding box center [786, 247] width 1411 height 37
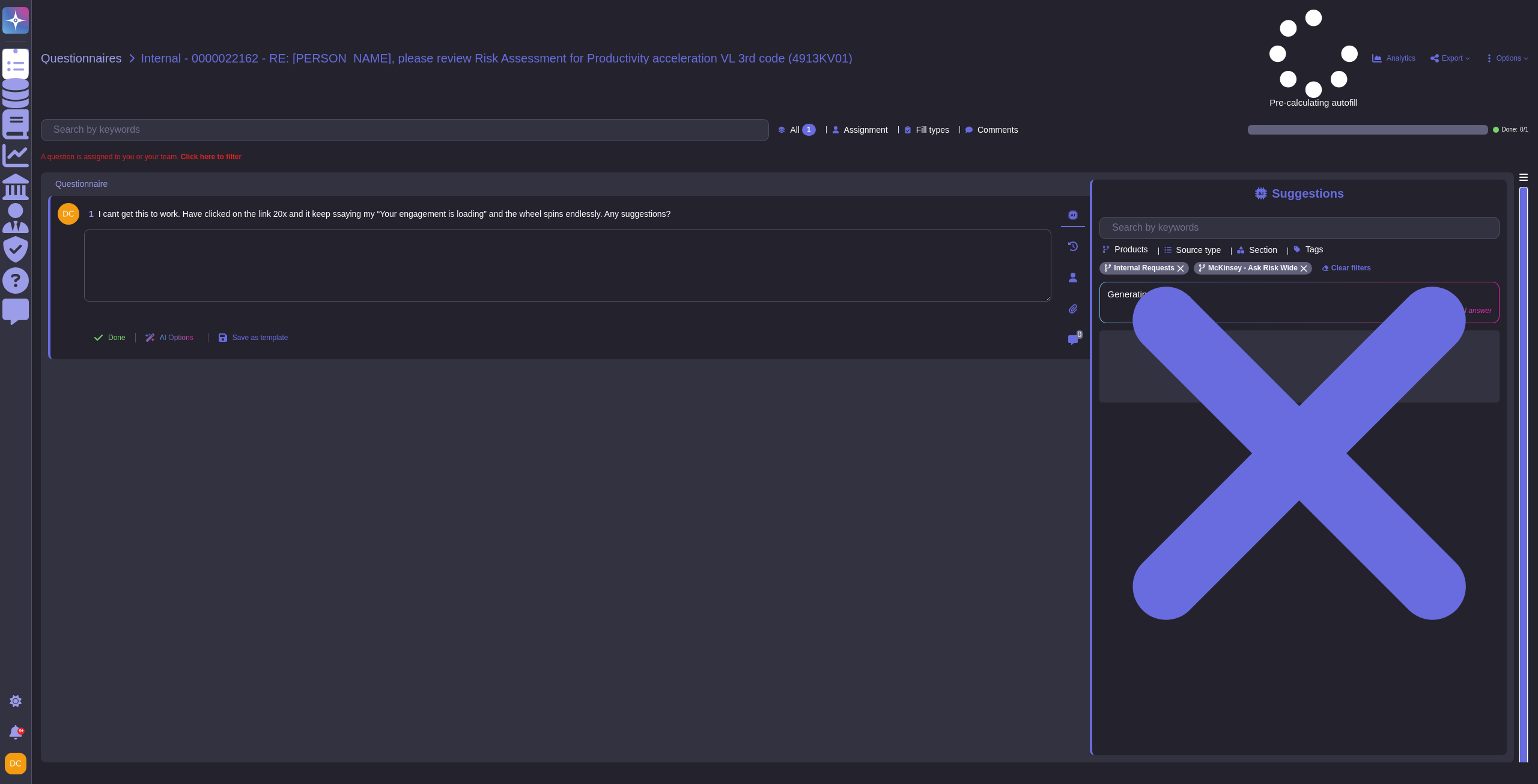
paste textarea "Thank you for reaching out to the Ask Risk team(Via Risk Helpdesk). If you’re c…"
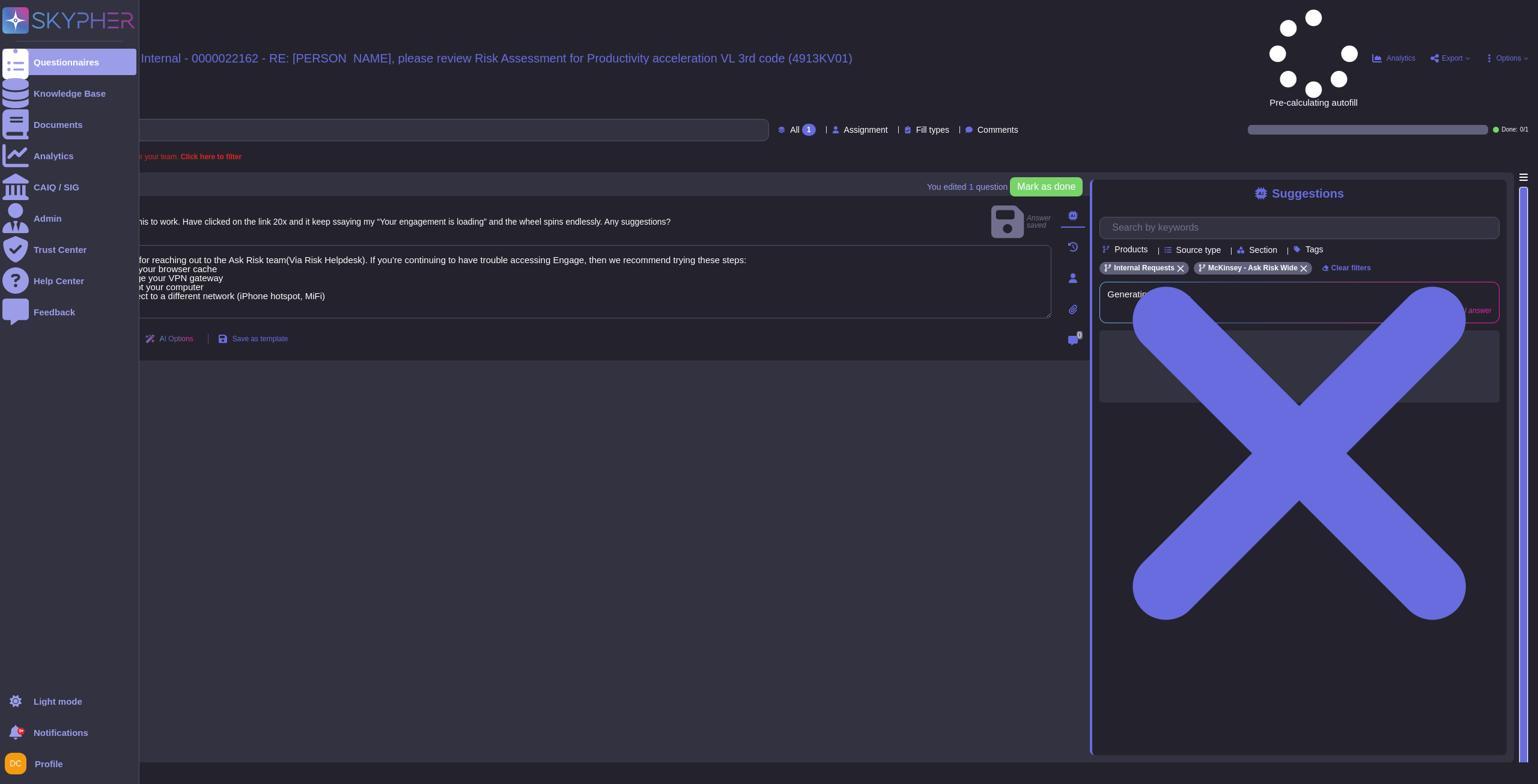
drag, startPoint x: 109, startPoint y: 248, endPoint x: 10, endPoint y: 363, distance: 151.7
click at [74, 359] on div "1 I cant get this to work. Have clicked on the link 20x and it keep ssaying my …" at bounding box center [569, 464] width 1042 height 583
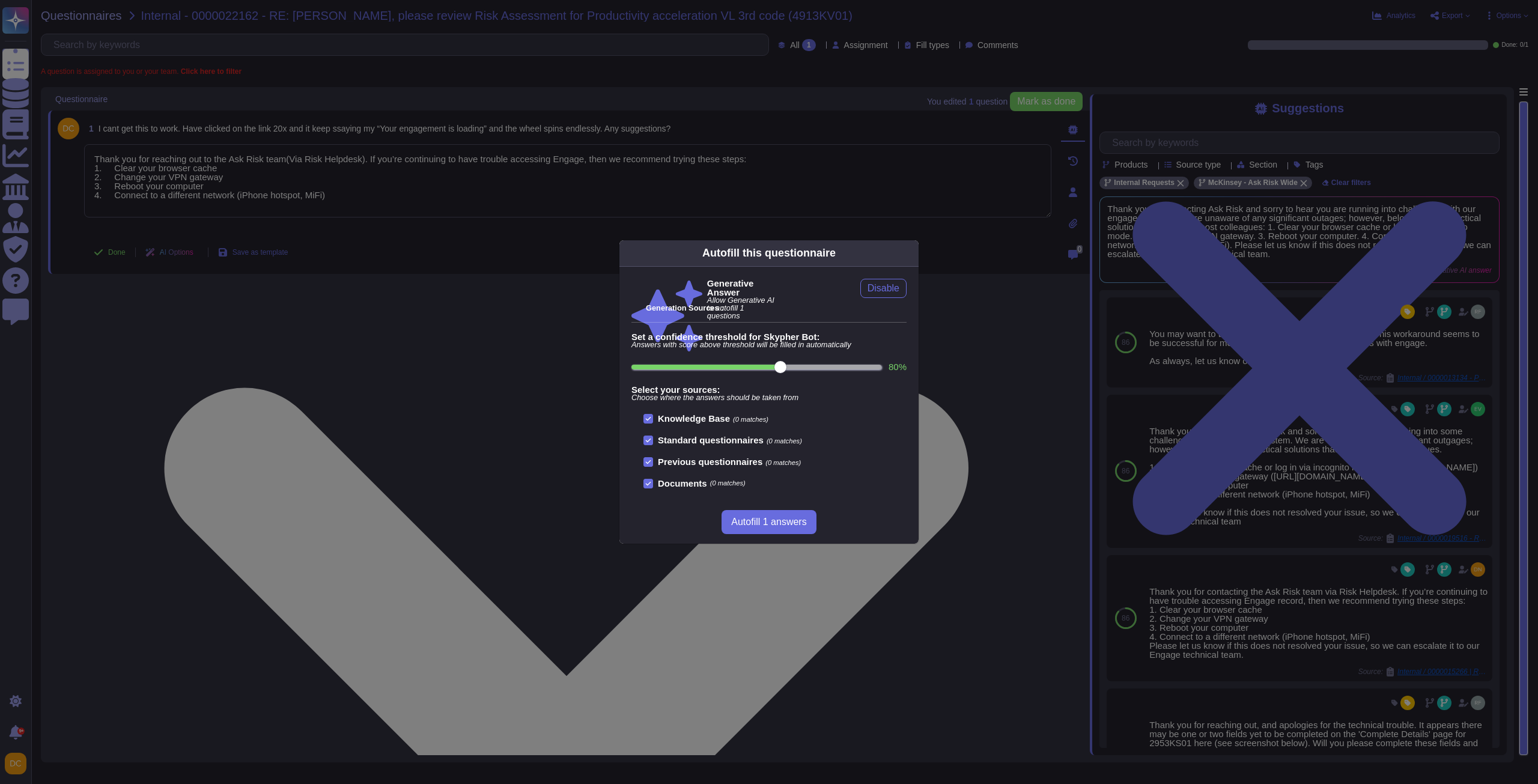
click at [324, 181] on div "Autofill this questionnaire Generative Answer Allow Generative AI to autofill 1…" at bounding box center [769, 392] width 1538 height 784
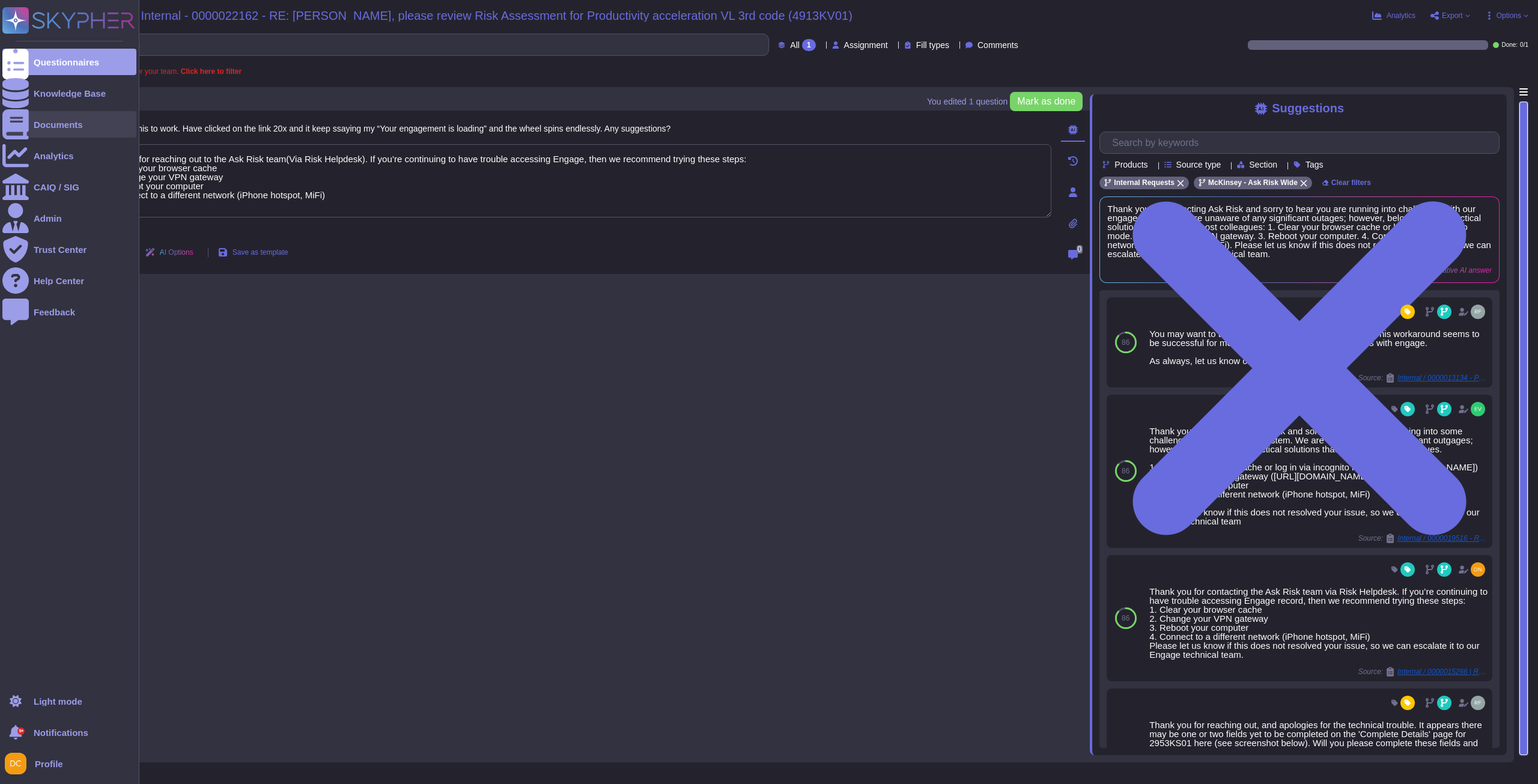
drag, startPoint x: 359, startPoint y: 205, endPoint x: 20, endPoint y: 122, distance: 349.0
click at [20, 122] on div "Questionnaires Knowledge Base Documents Analytics CAIQ / SIG Admin Trust Center…" at bounding box center [769, 392] width 1538 height 784
paste textarea "Please let us know if this does not resolve your issue, so we can escalate it t…"
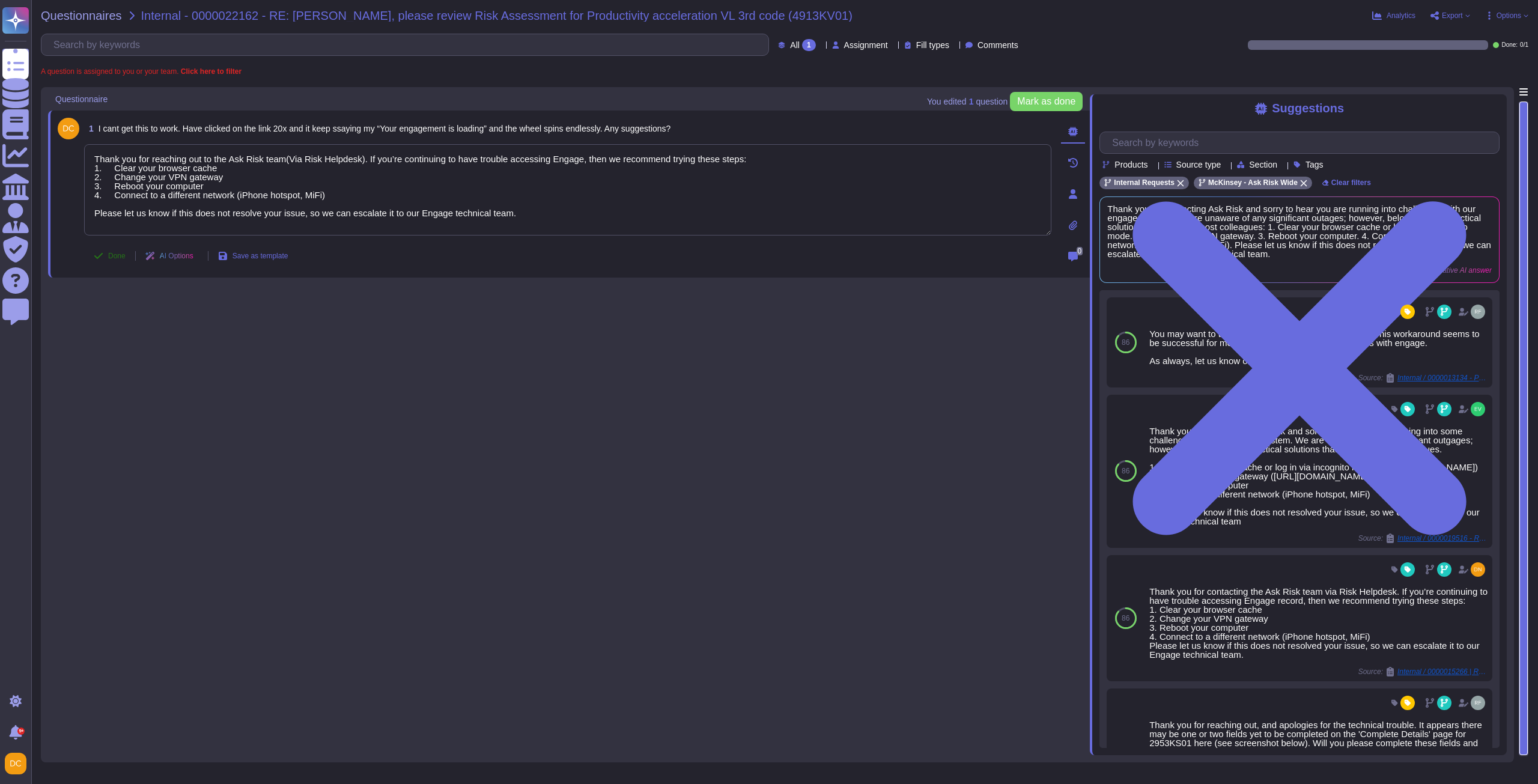
type textarea "Thank you for reaching out to the Ask Risk team(Via Risk Helpdesk). If you’re c…"
click at [121, 260] on span "Done" at bounding box center [116, 256] width 17 height 7
